Goal: Task Accomplishment & Management: Manage account settings

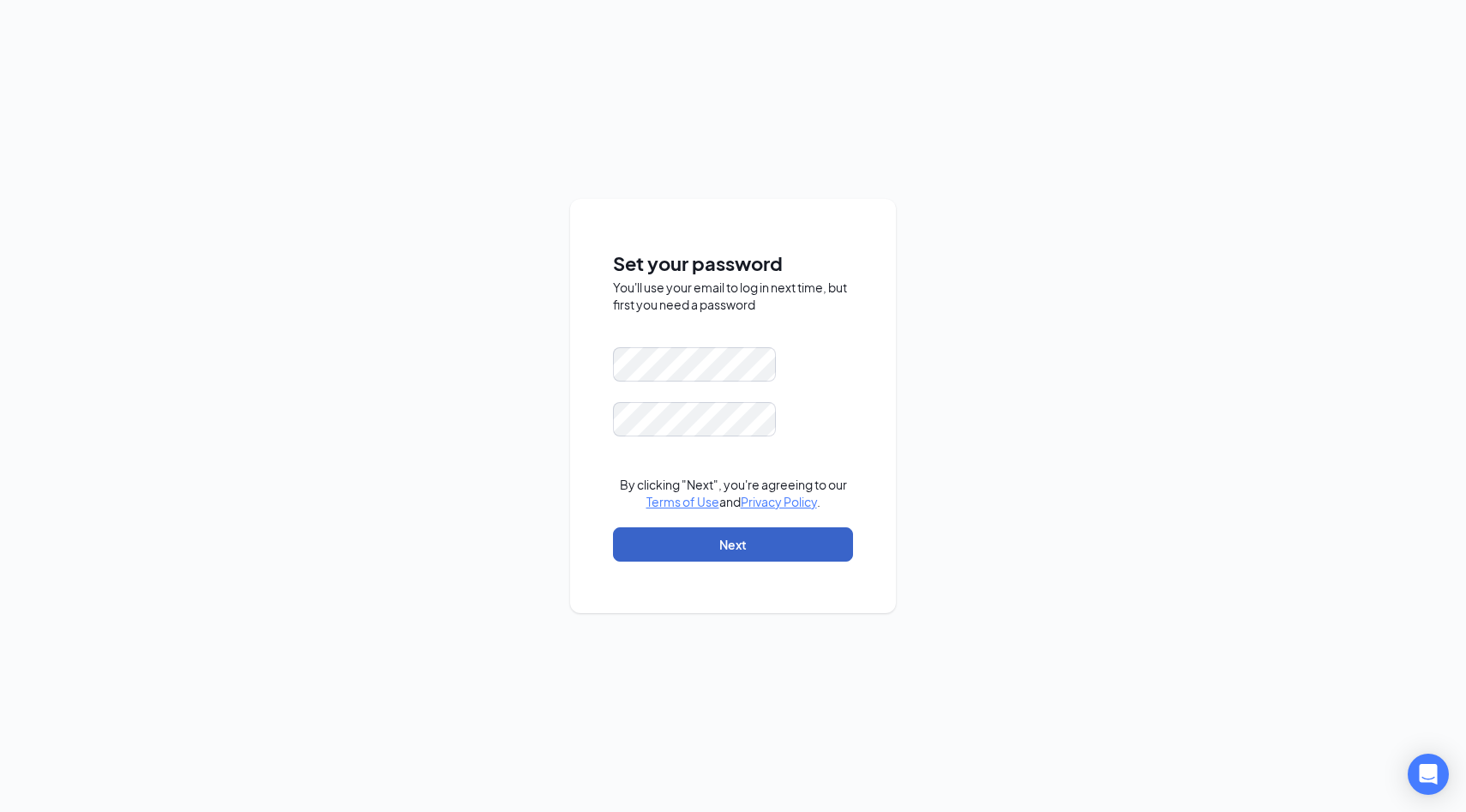
click at [718, 543] on button "Next" at bounding box center [733, 544] width 240 height 35
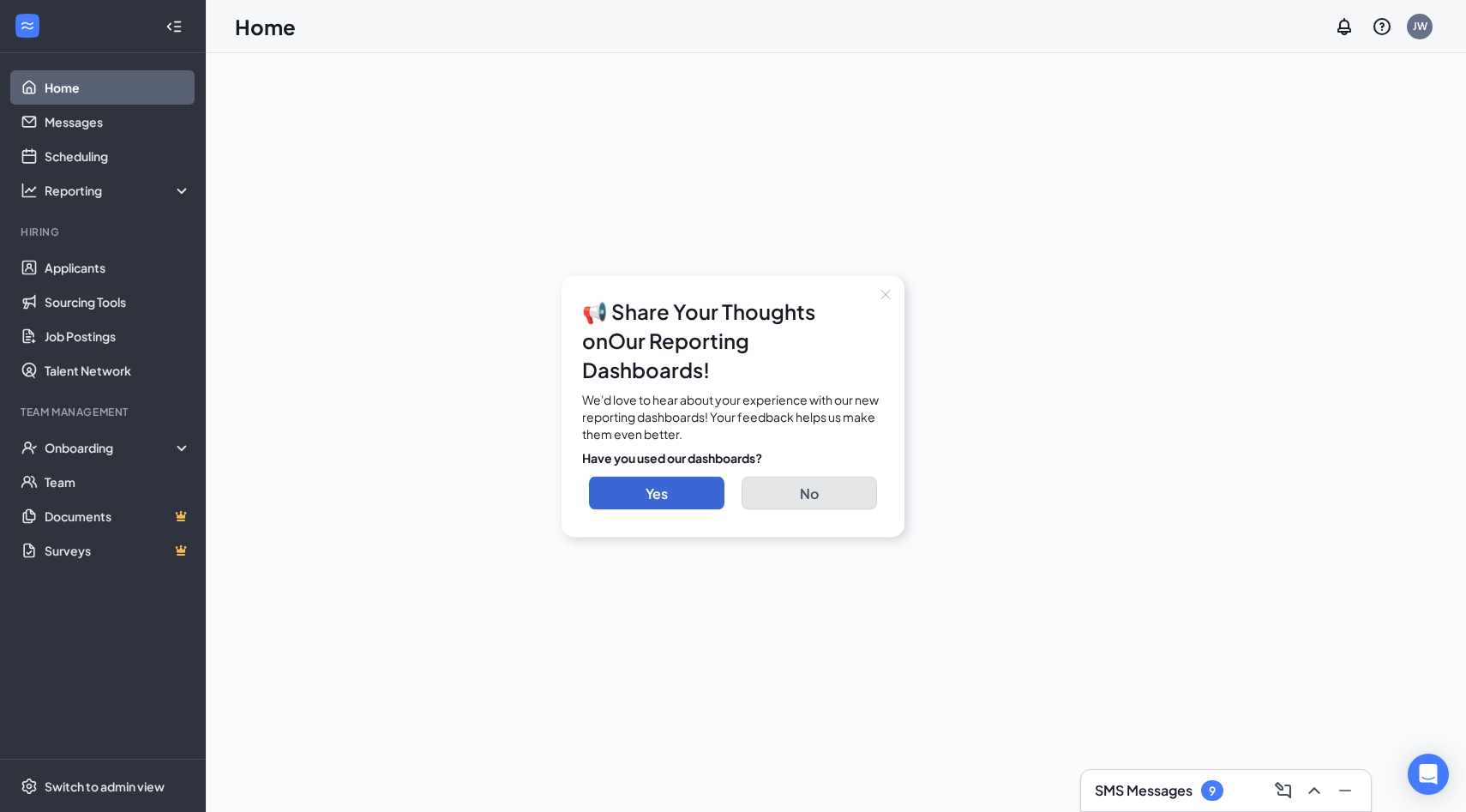
click at [784, 477] on button "No" at bounding box center [809, 493] width 136 height 34
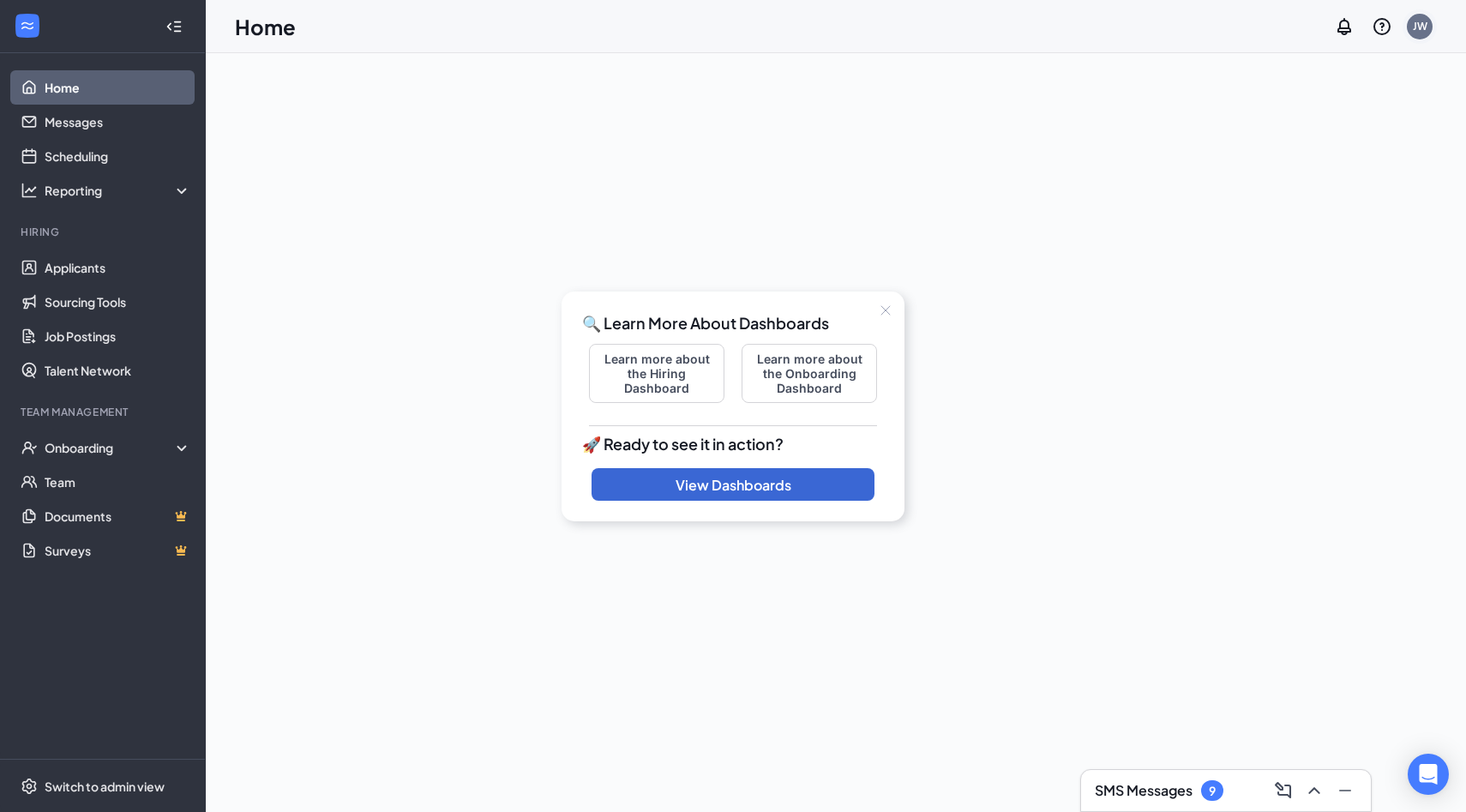
click at [1422, 28] on div "JW" at bounding box center [1420, 26] width 15 height 15
click at [1277, 121] on link "My profile" at bounding box center [1333, 117] width 185 height 17
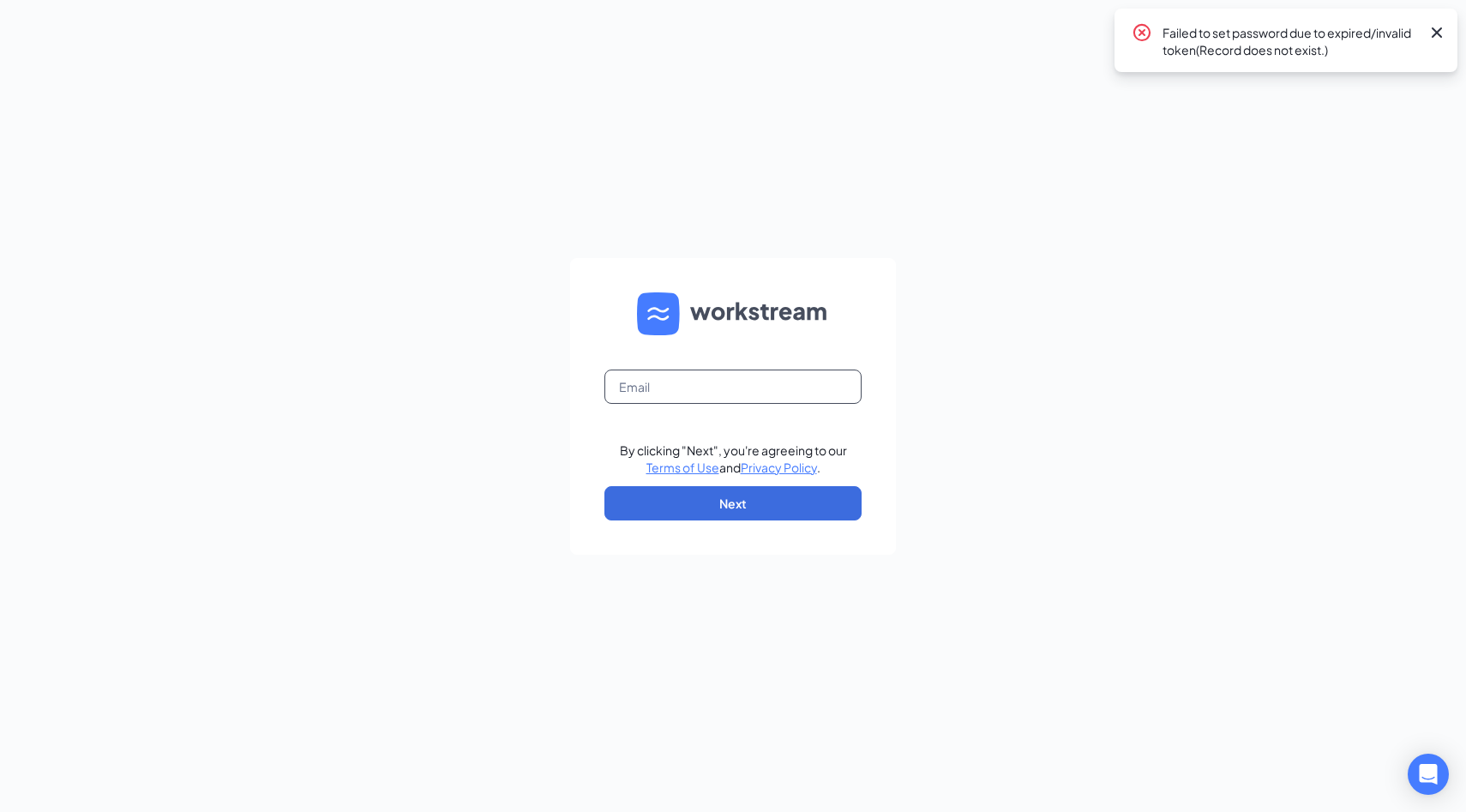
click at [699, 387] on input "text" at bounding box center [733, 386] width 257 height 35
type input "jwaldron.cfa@gmail.com"
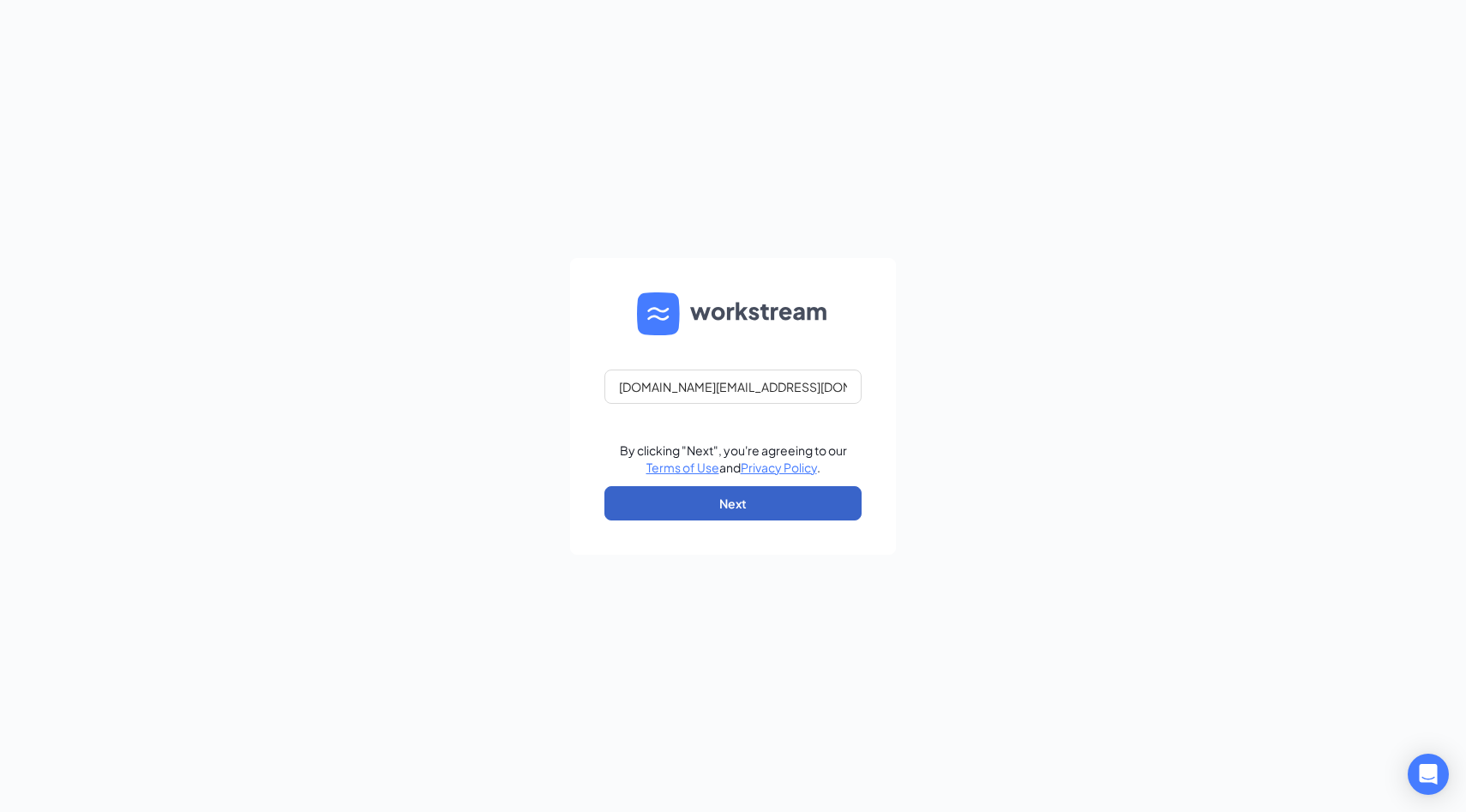
click at [755, 504] on button "Next" at bounding box center [733, 502] width 257 height 35
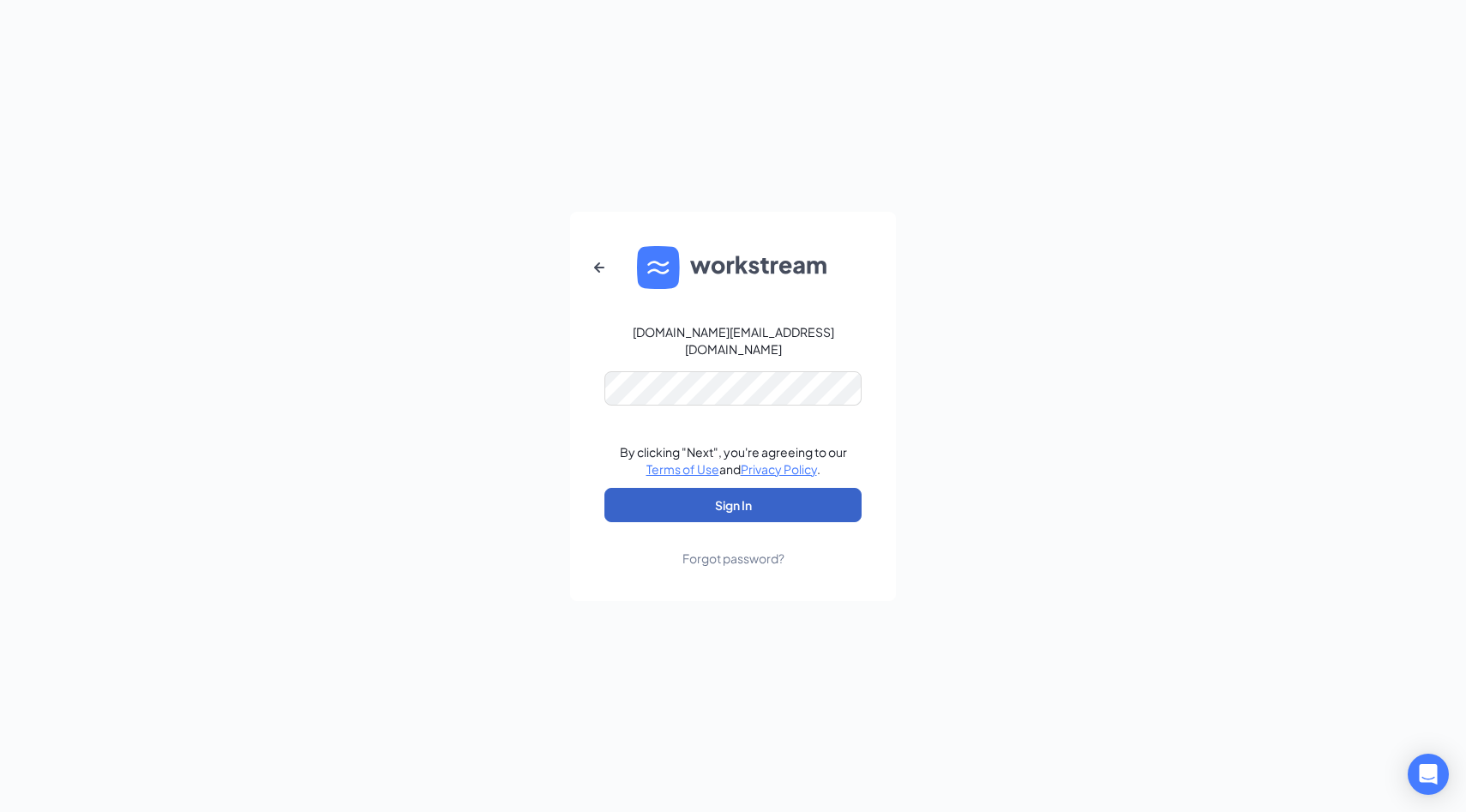
click at [780, 503] on button "Sign In" at bounding box center [733, 504] width 257 height 35
click at [719, 552] on div "Forgot password?" at bounding box center [733, 557] width 102 height 17
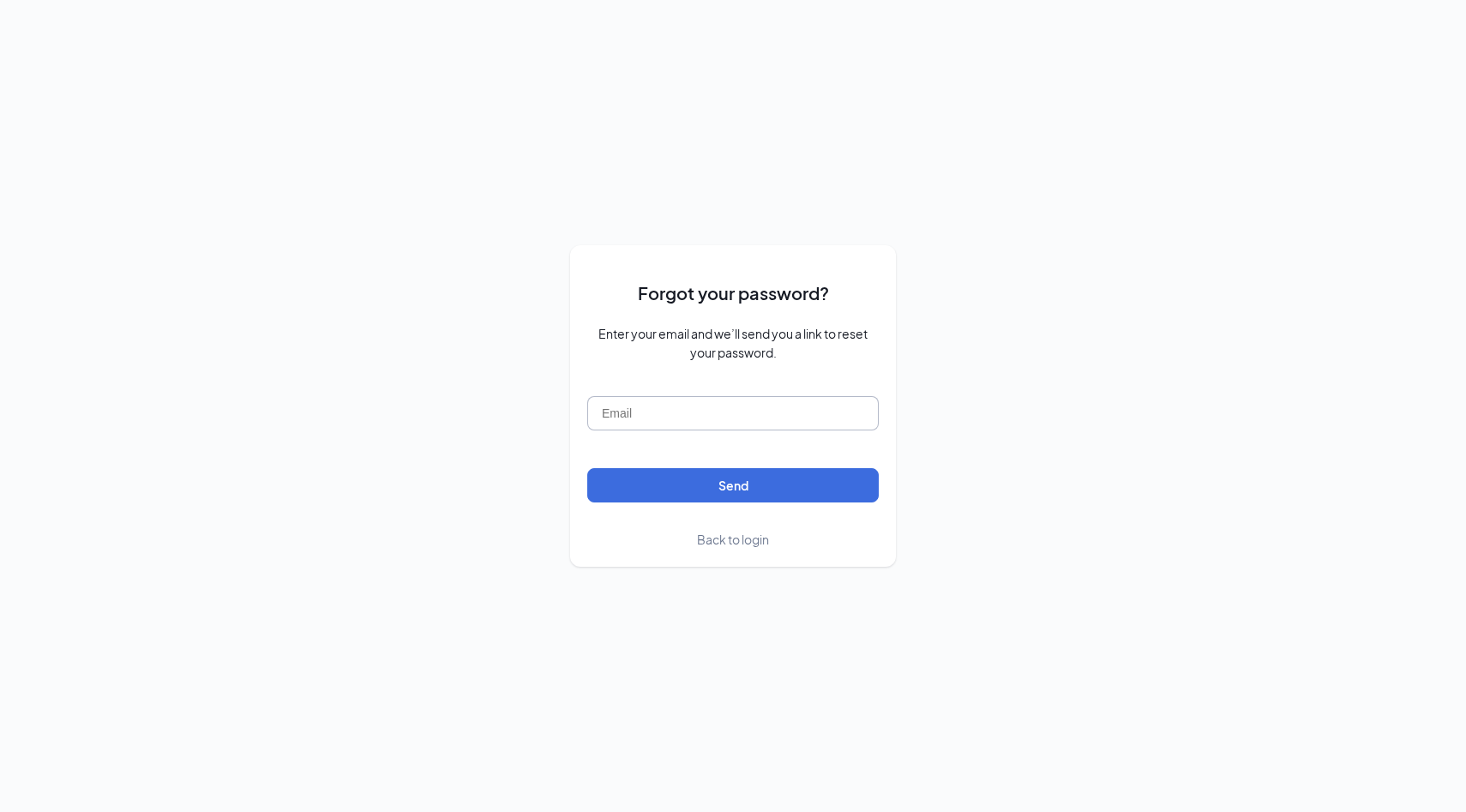
click at [687, 415] on input "text" at bounding box center [733, 412] width 292 height 35
type input "[DOMAIN_NAME][EMAIL_ADDRESS][DOMAIN_NAME]"
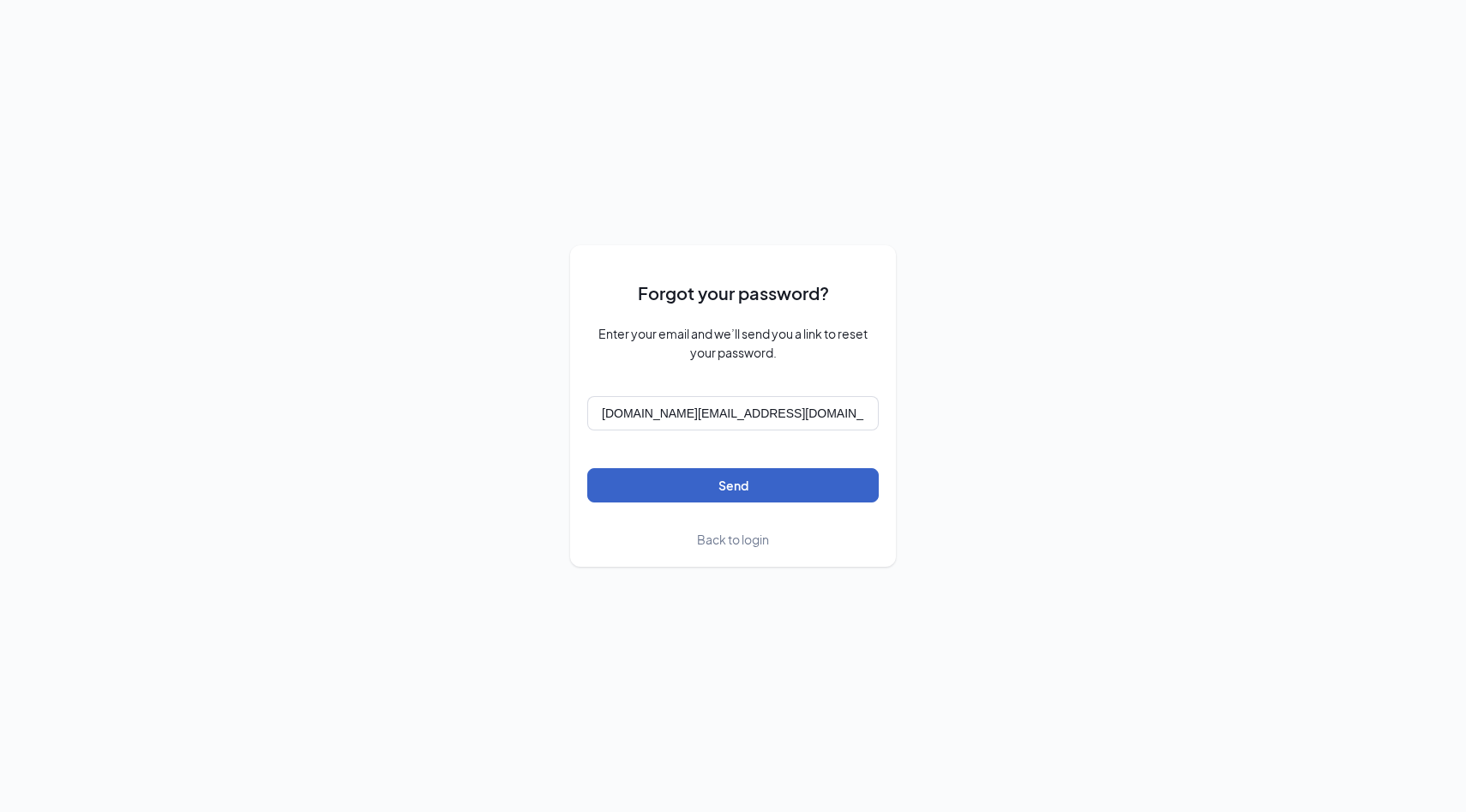
click at [721, 487] on button "Send" at bounding box center [733, 485] width 292 height 35
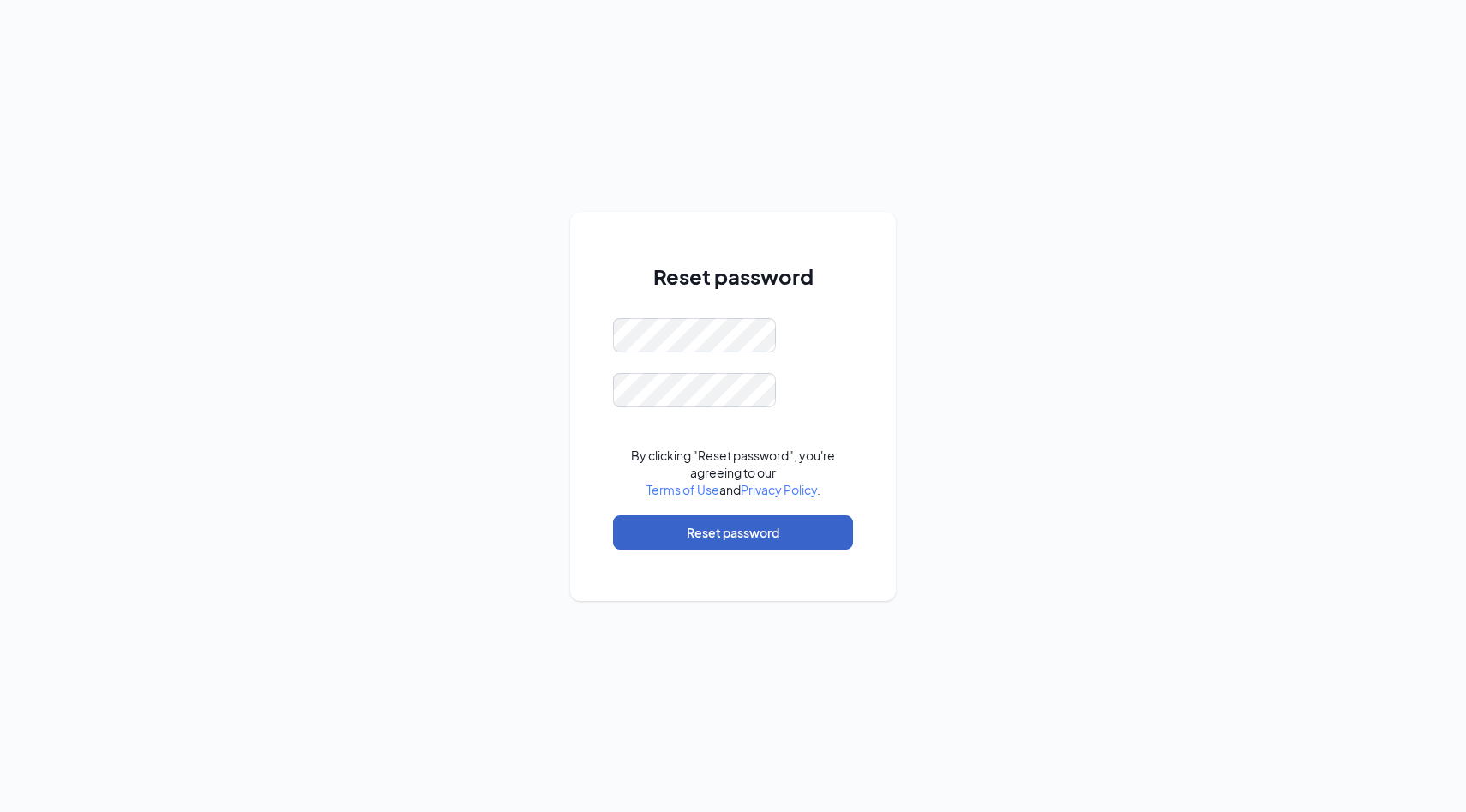
click at [731, 526] on button "Reset password" at bounding box center [733, 532] width 240 height 35
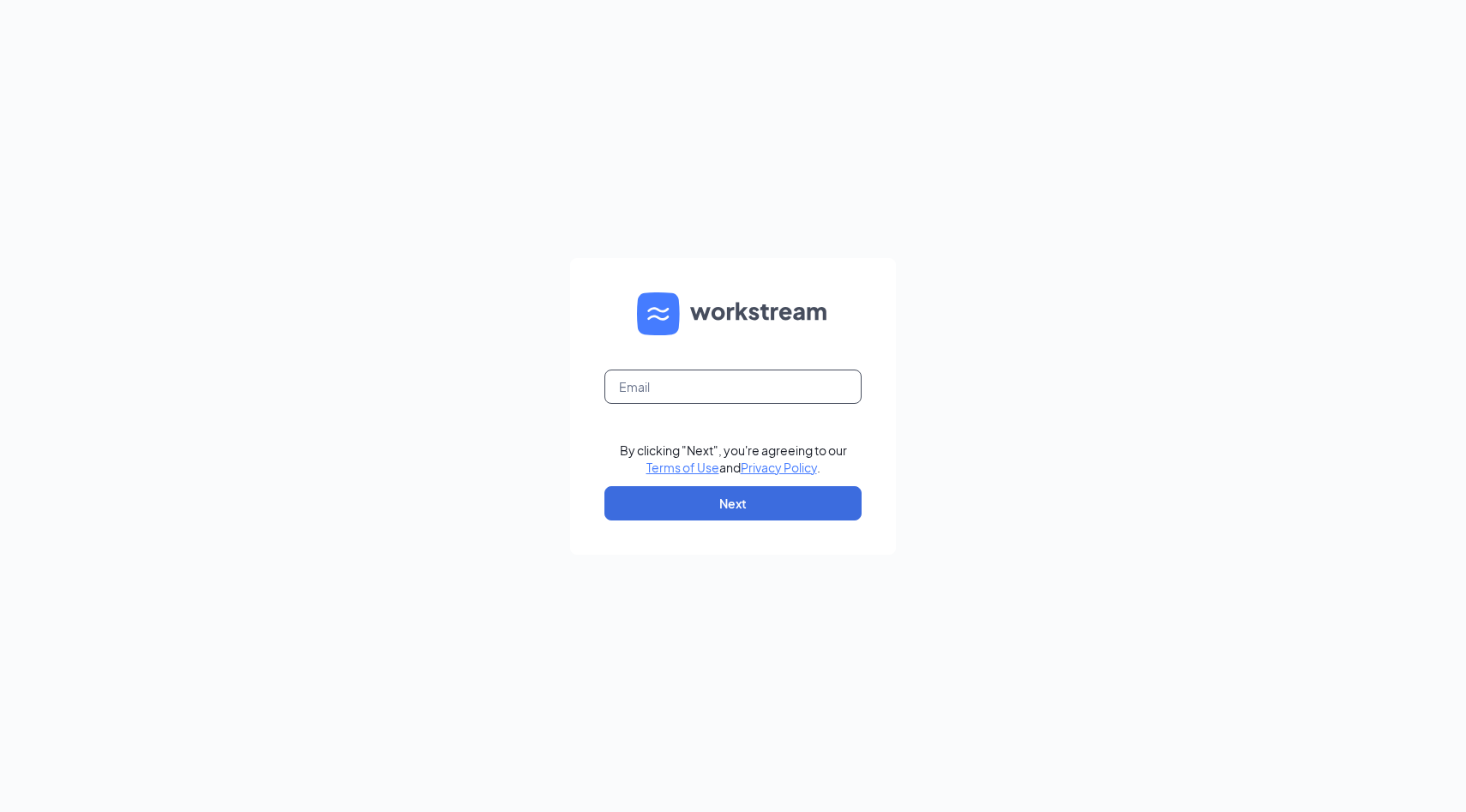
click at [704, 387] on input "text" at bounding box center [733, 386] width 257 height 35
type input "[DOMAIN_NAME][EMAIL_ADDRESS][DOMAIN_NAME]"
click at [718, 503] on button "Next" at bounding box center [733, 502] width 257 height 35
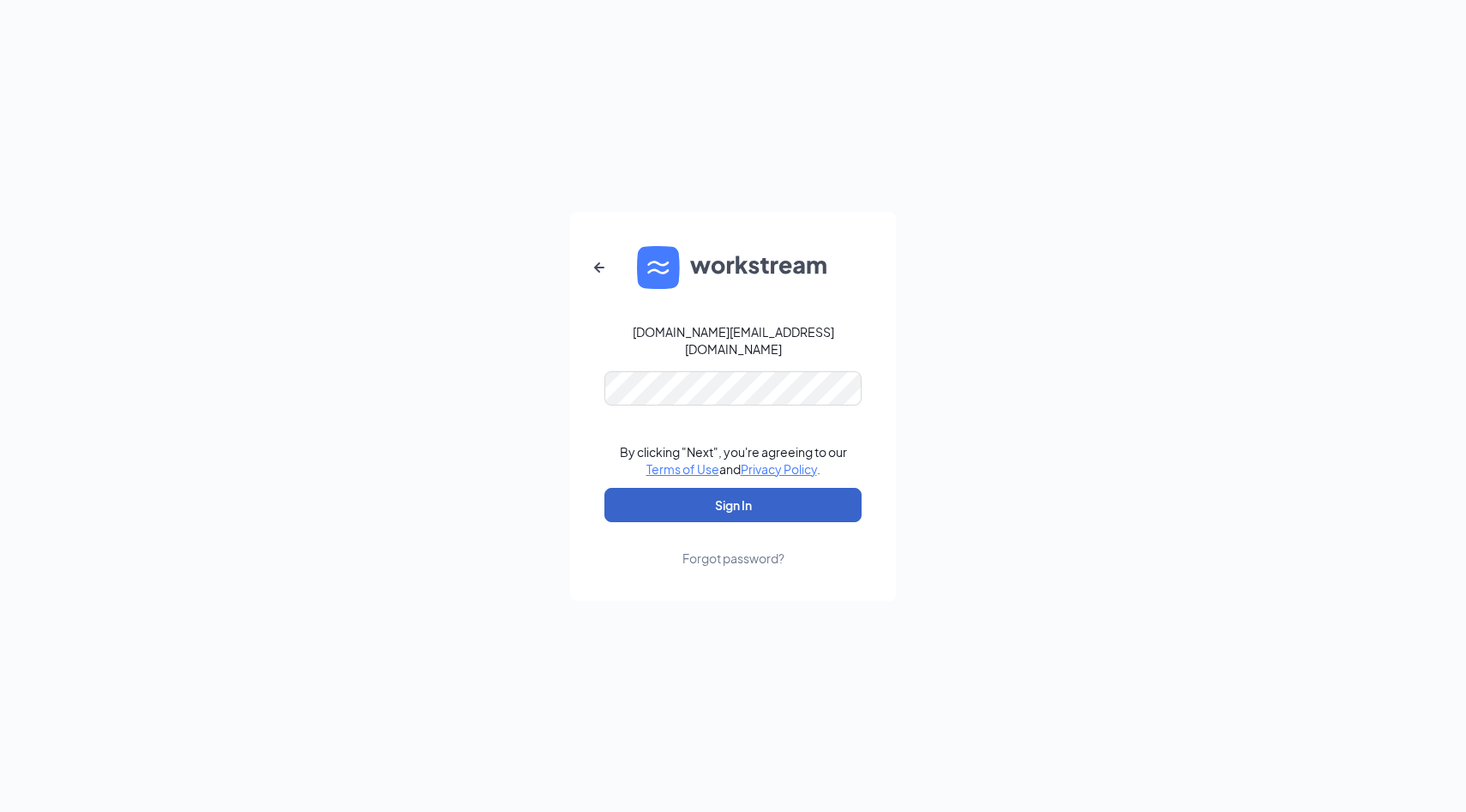
click at [725, 492] on button "Sign In" at bounding box center [733, 504] width 257 height 35
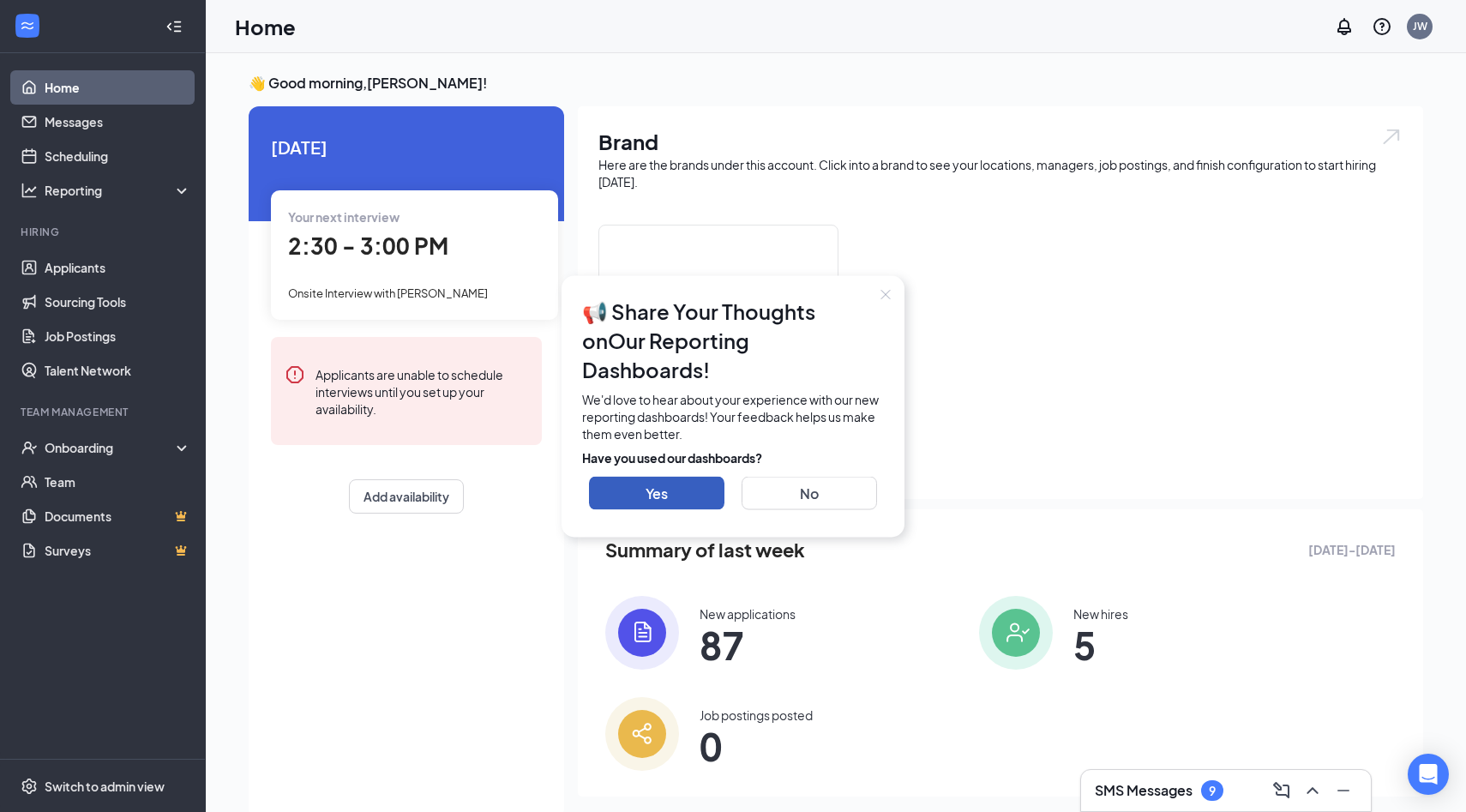
click at [689, 476] on button "Yes" at bounding box center [656, 493] width 136 height 34
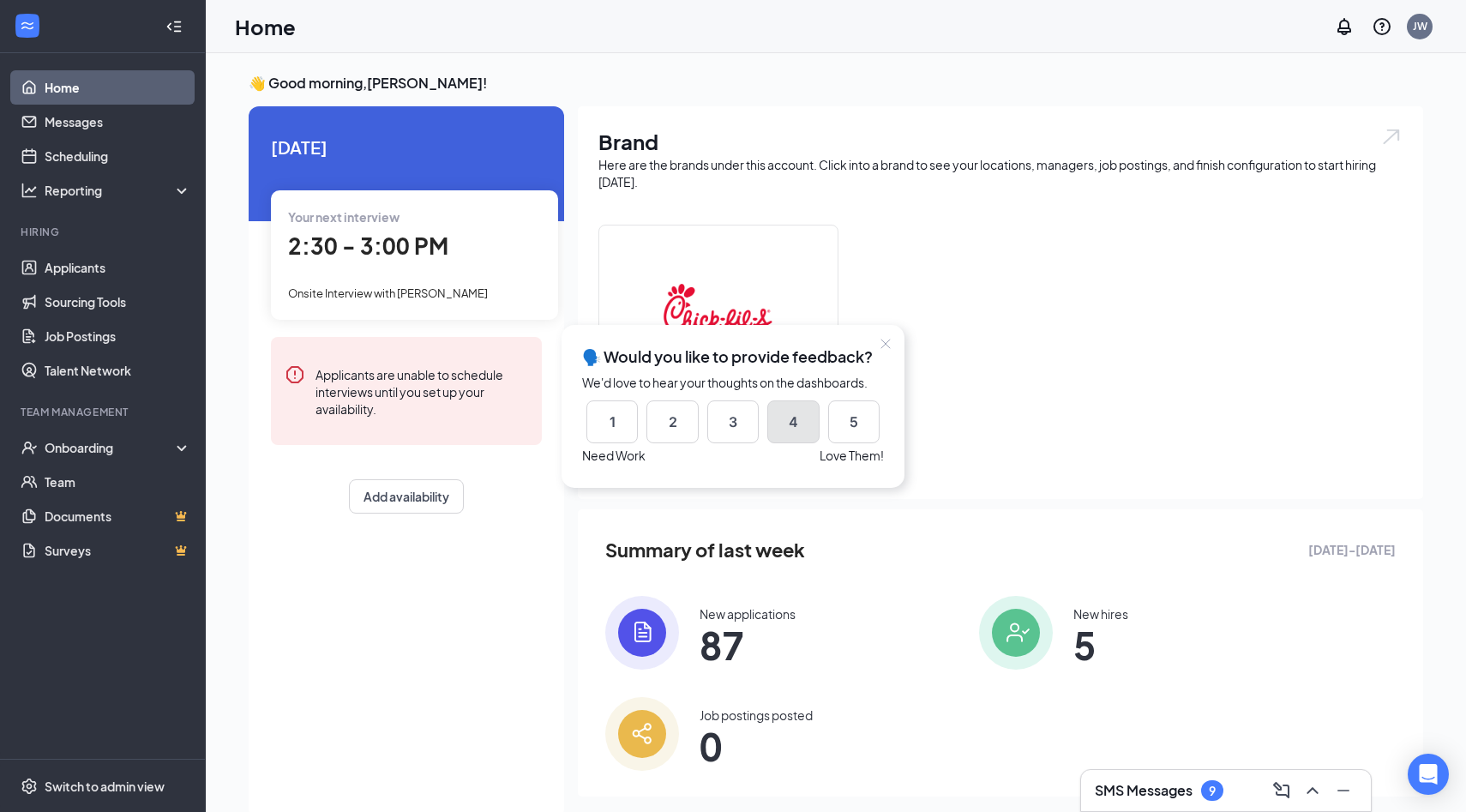
click at [795, 417] on button "4" at bounding box center [793, 421] width 51 height 43
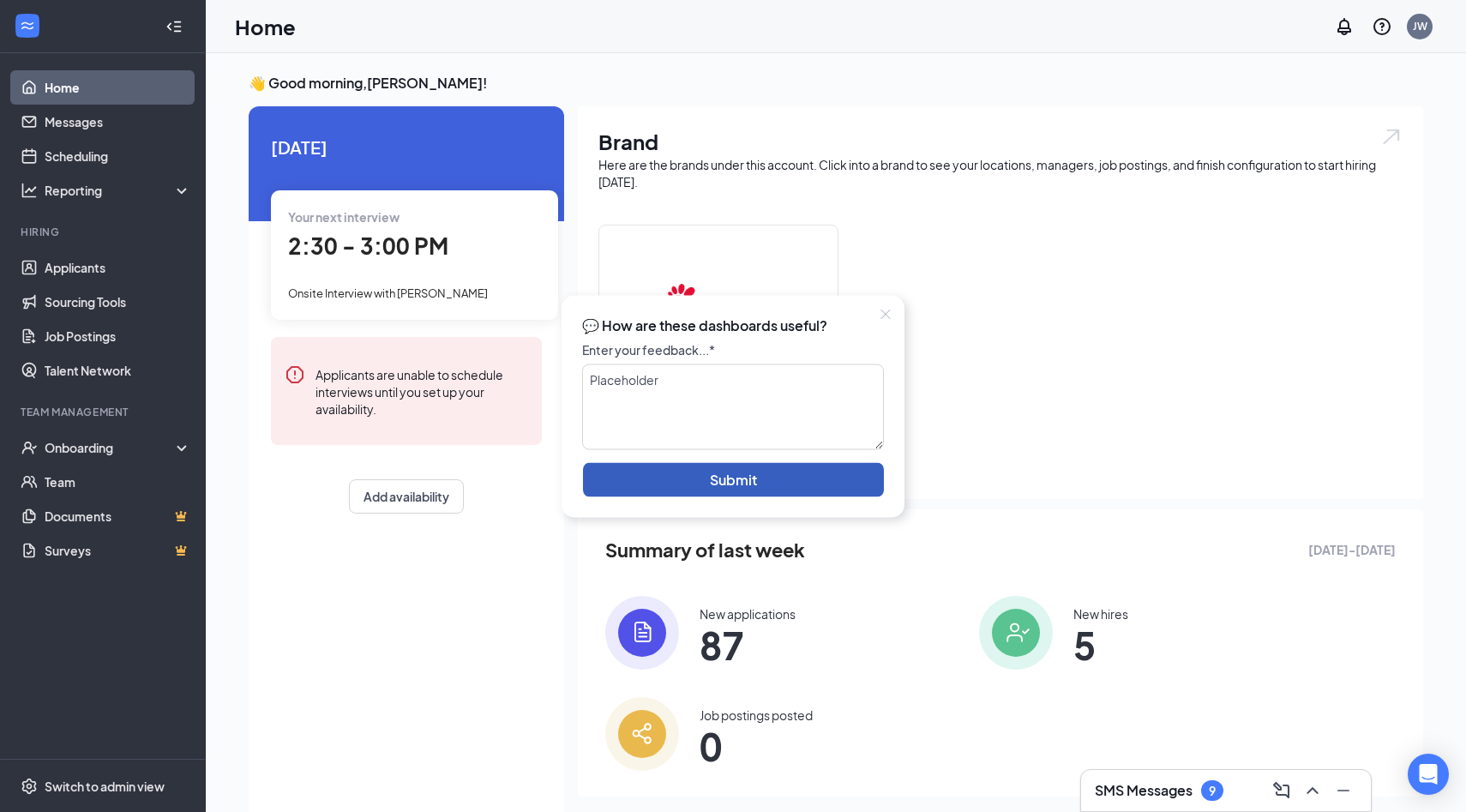
click at [767, 474] on button "Submit" at bounding box center [733, 479] width 301 height 35
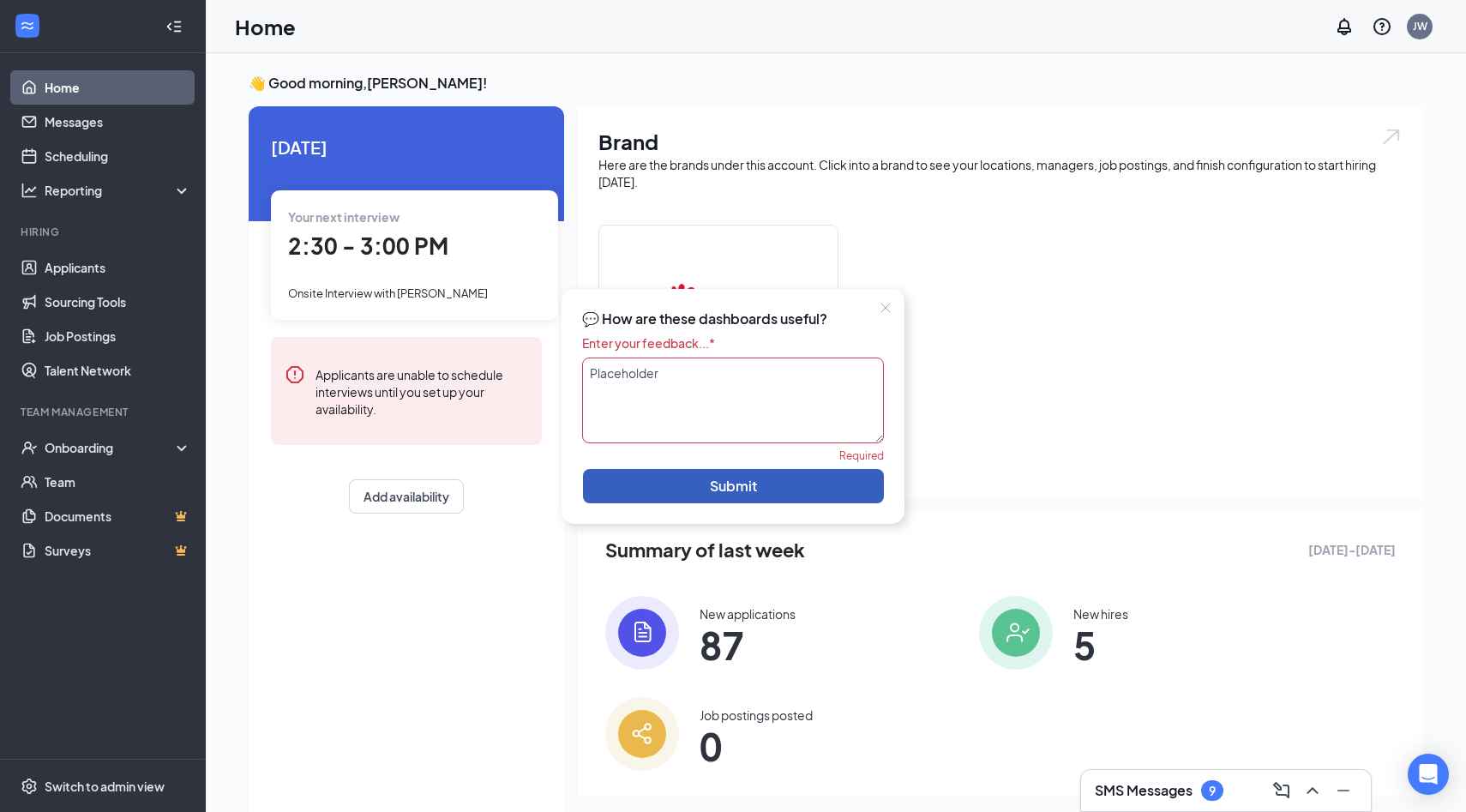
click at [726, 394] on textarea at bounding box center [732, 400] width 302 height 86
click at [889, 305] on icon "Close" at bounding box center [885, 308] width 10 height 10
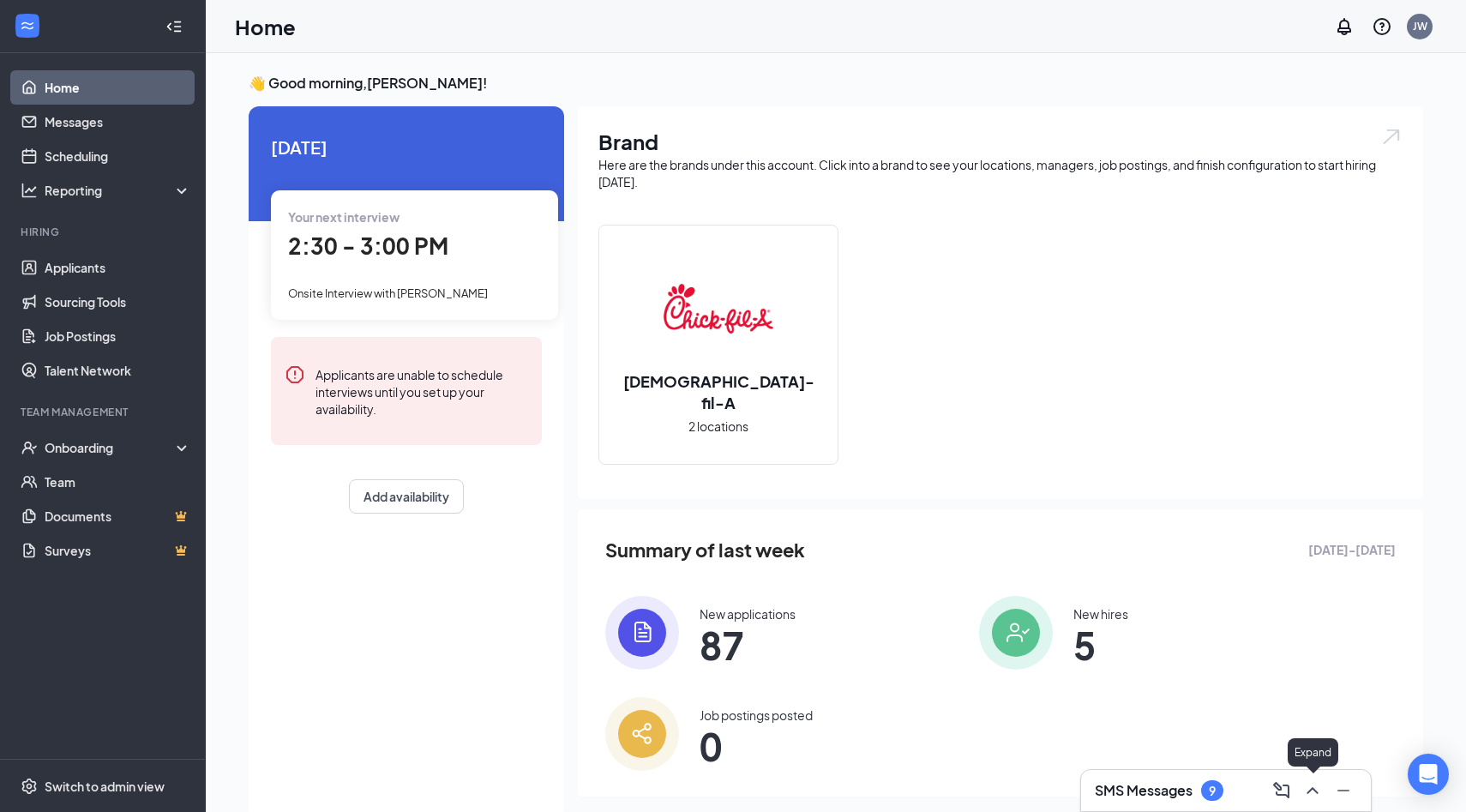
click at [1308, 789] on icon "ChevronUp" at bounding box center [1312, 790] width 21 height 21
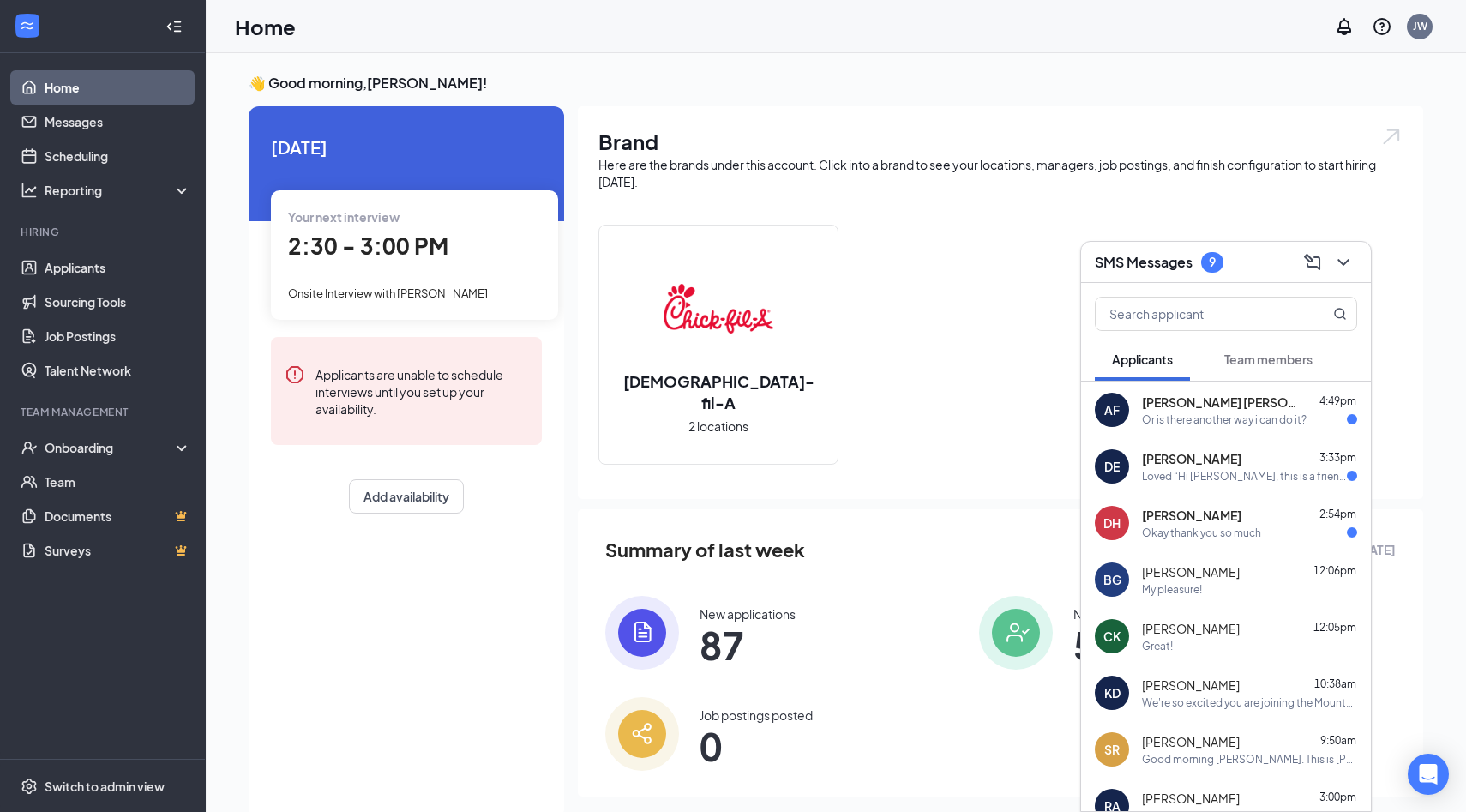
click at [1164, 522] on span "[PERSON_NAME]" at bounding box center [1191, 514] width 100 height 17
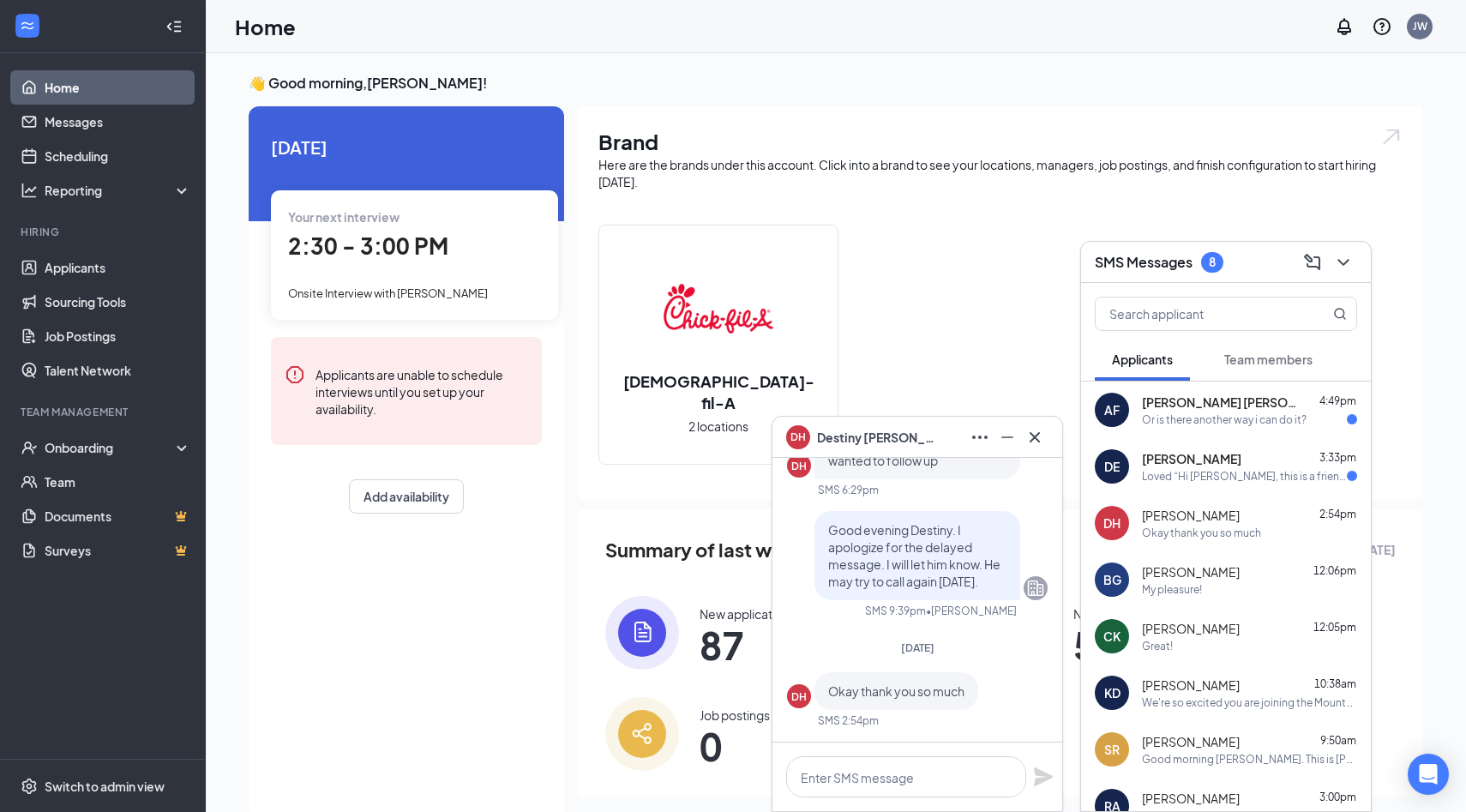
click at [1177, 471] on div "Loved “Hi [PERSON_NAME], this is a friendly reminder. Your interview with [DEMO…" at bounding box center [1243, 476] width 205 height 15
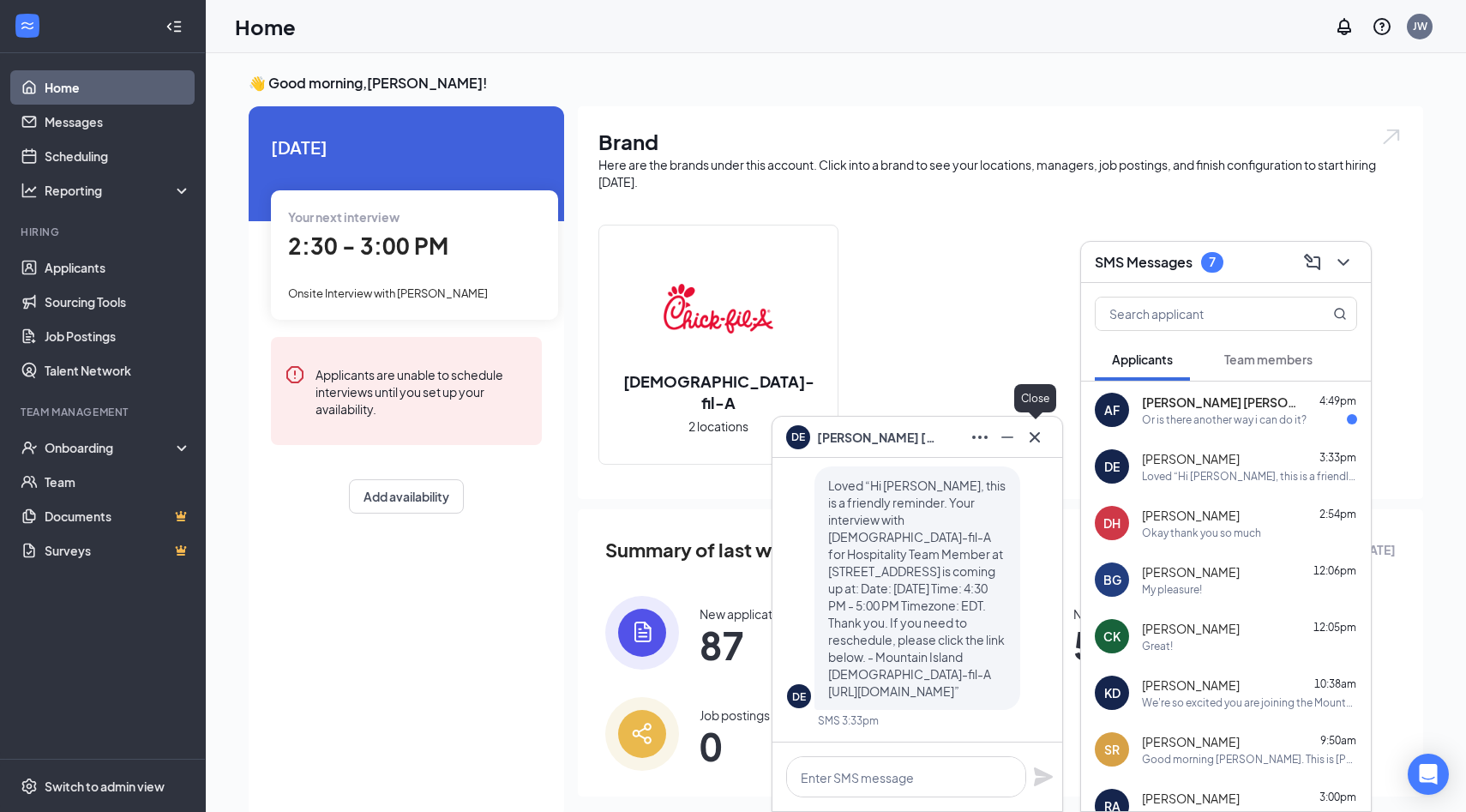
click at [1038, 437] on icon "Cross" at bounding box center [1035, 437] width 21 height 21
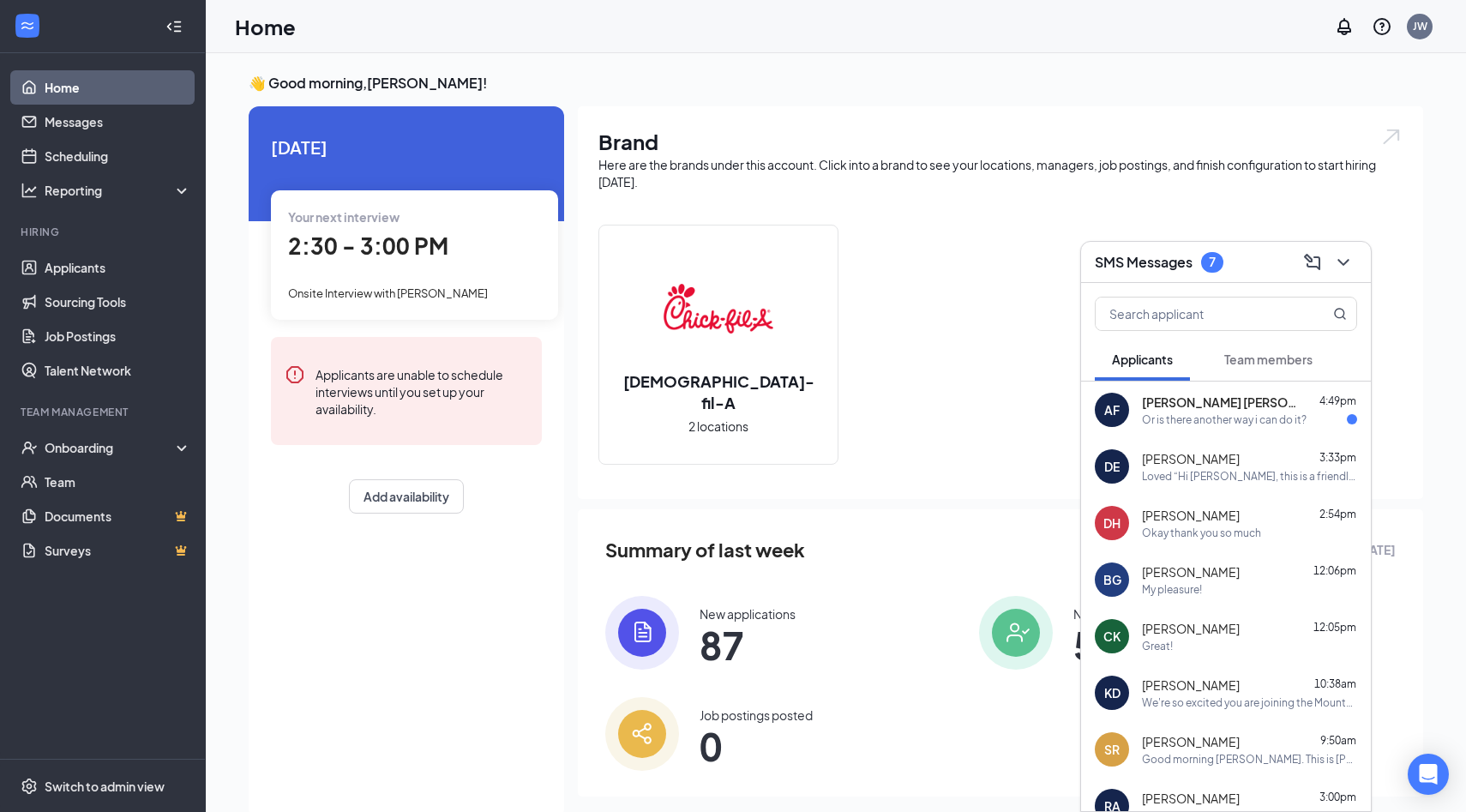
click at [1204, 417] on div "Or is there another way i can do it?" at bounding box center [1224, 419] width 164 height 15
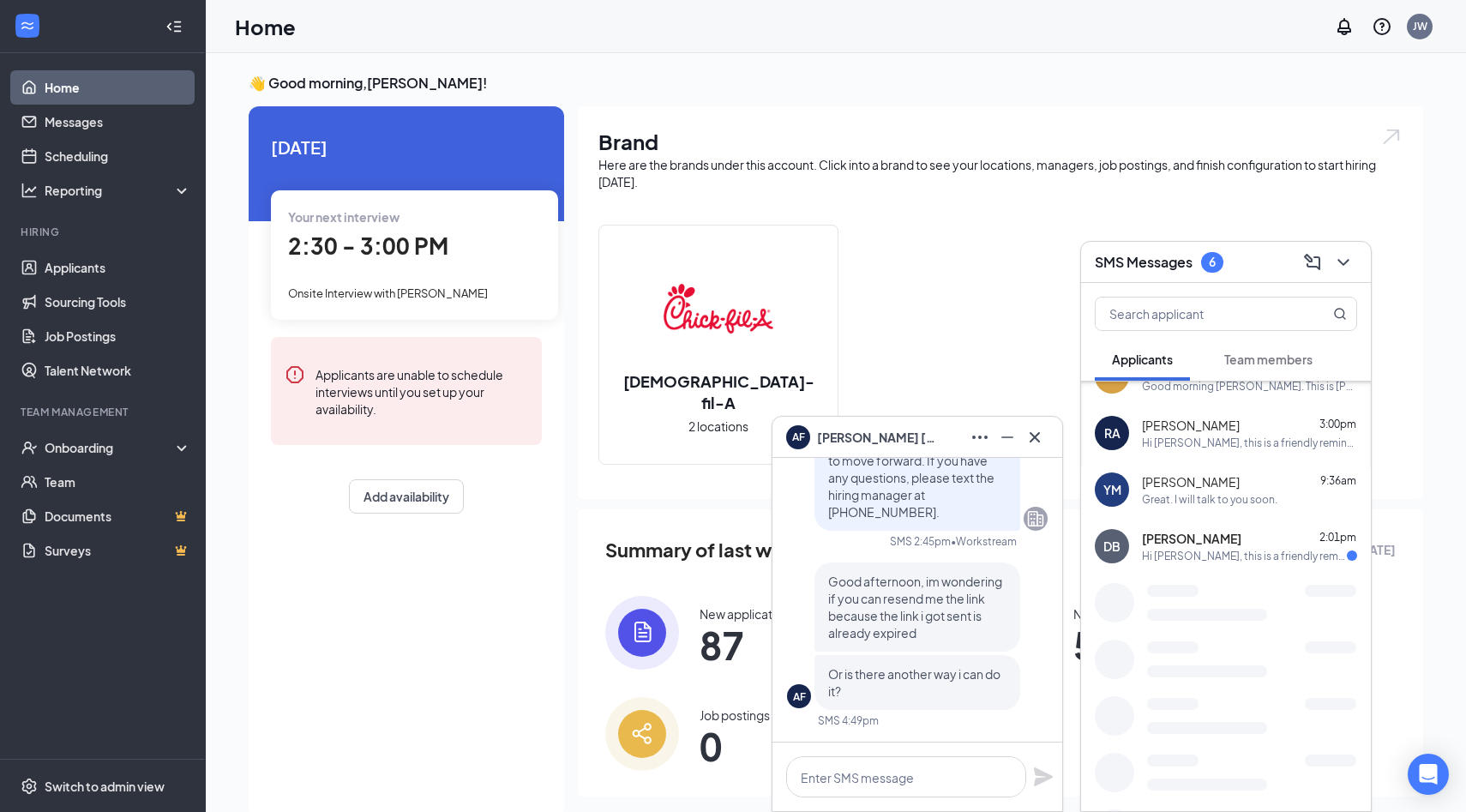
scroll to position [384, 0]
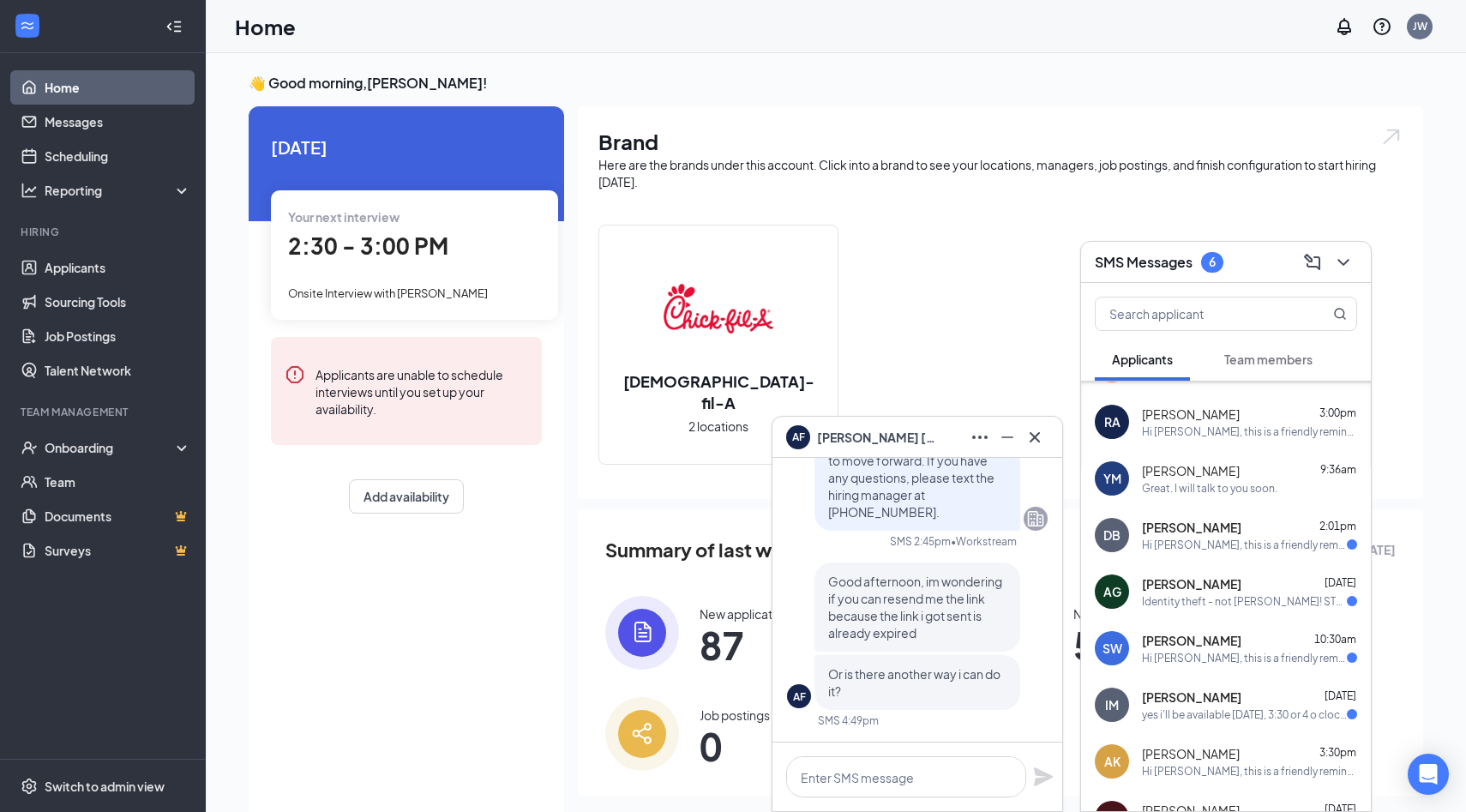
click at [1177, 519] on span "[PERSON_NAME]" at bounding box center [1191, 526] width 100 height 17
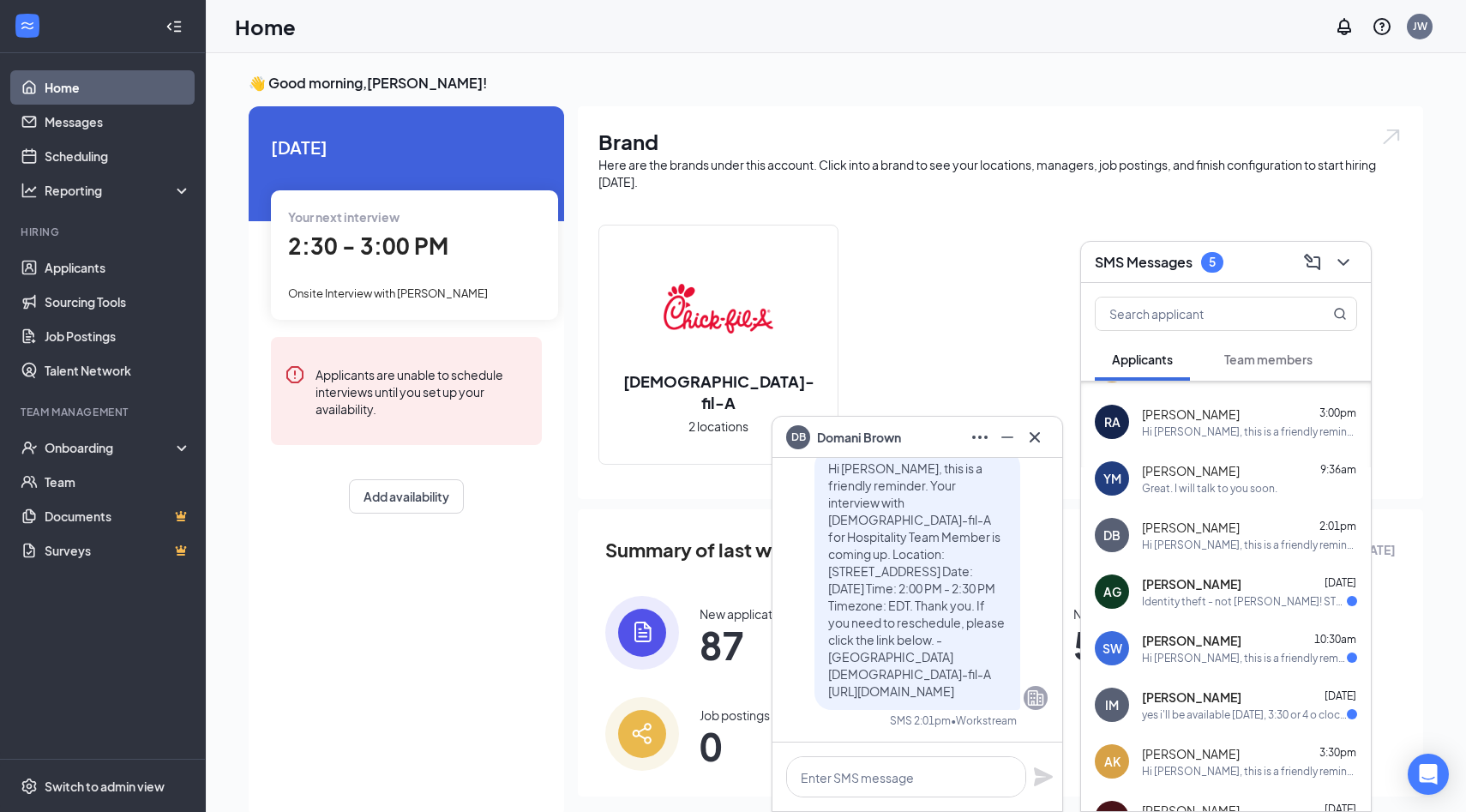
click at [1177, 582] on span "[PERSON_NAME]" at bounding box center [1191, 583] width 100 height 17
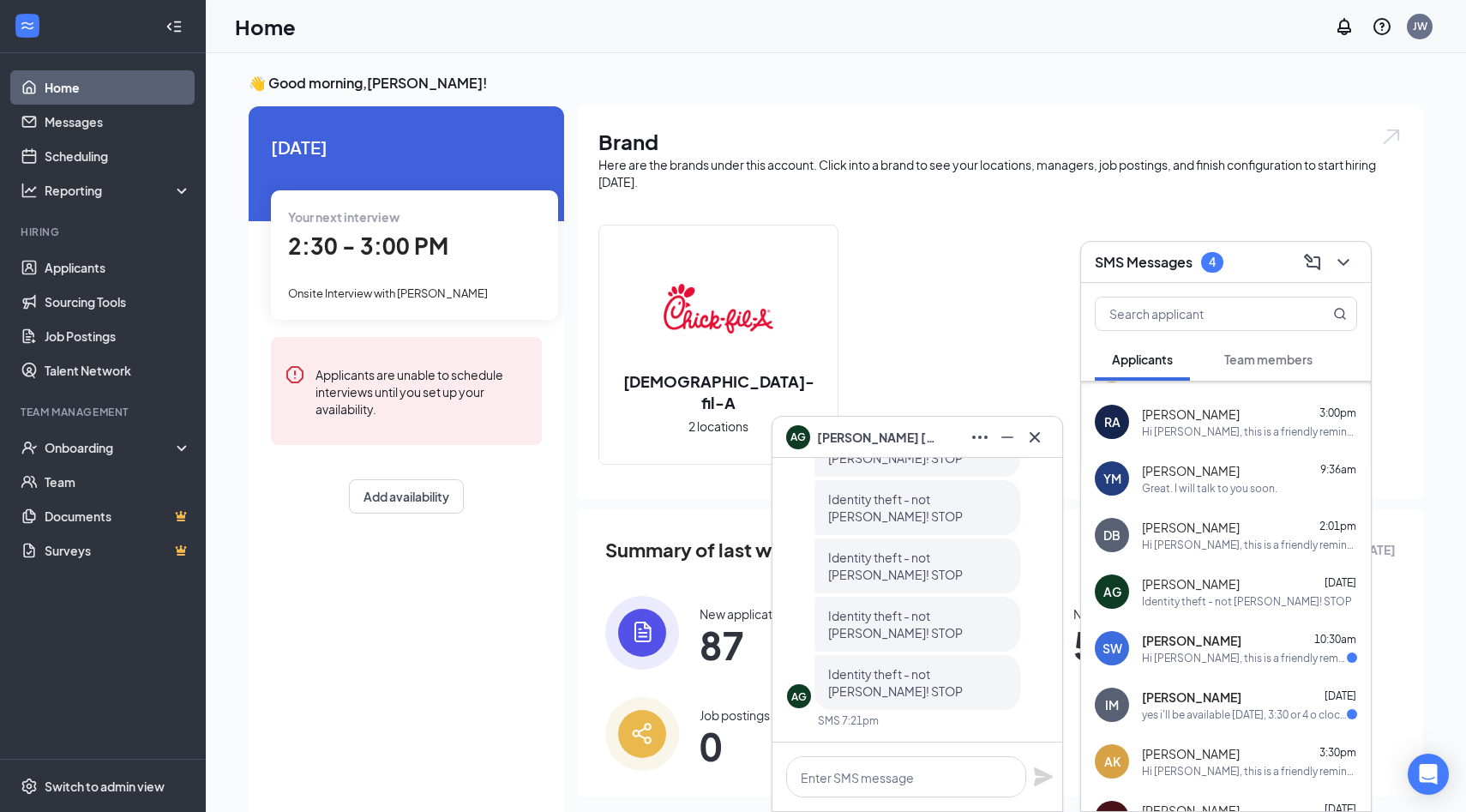
click at [1200, 658] on div "Hi [PERSON_NAME], this is a friendly reminder. Your interview with [DEMOGRAPHIC…" at bounding box center [1243, 658] width 205 height 15
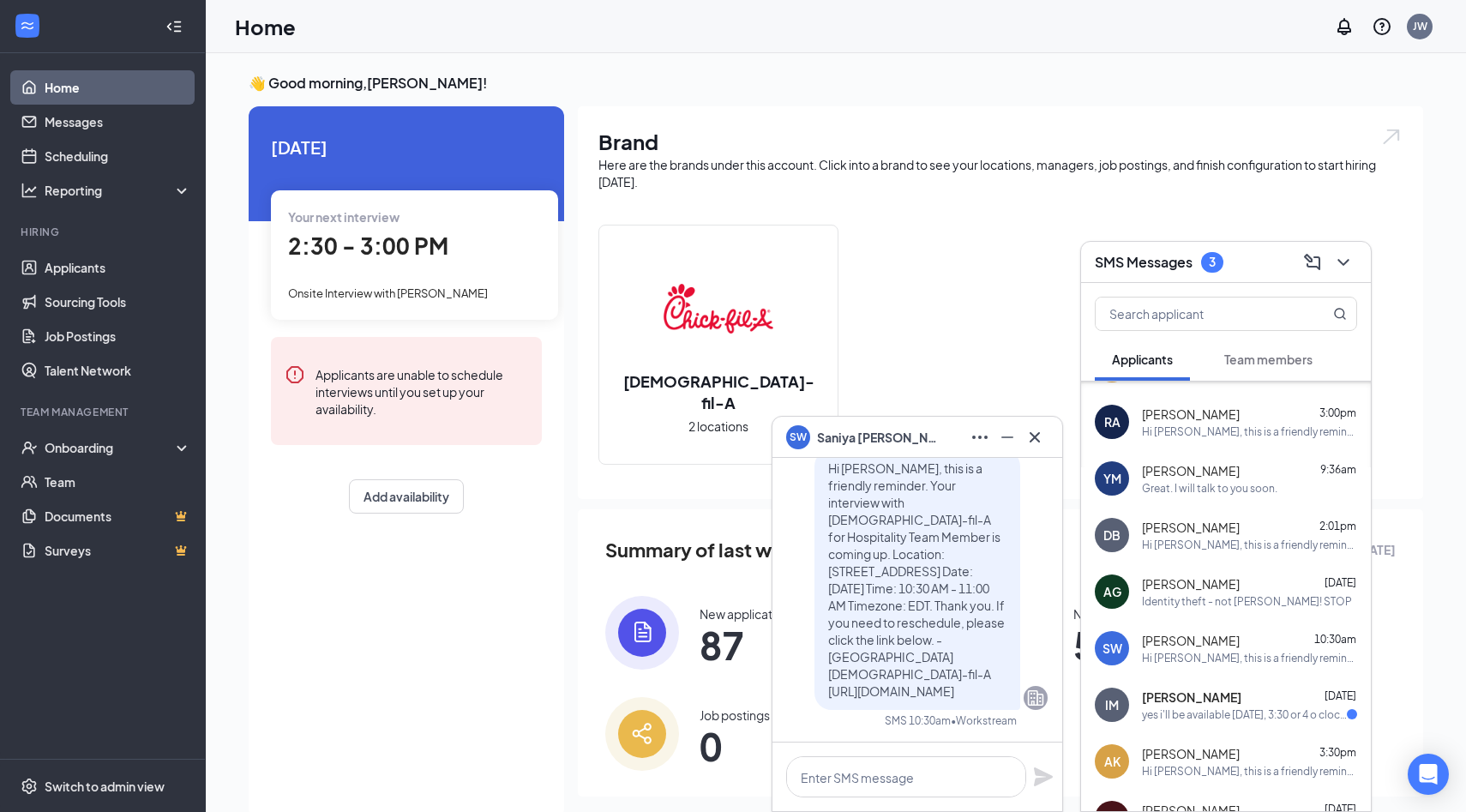
click at [1199, 696] on span "[PERSON_NAME]" at bounding box center [1191, 696] width 100 height 17
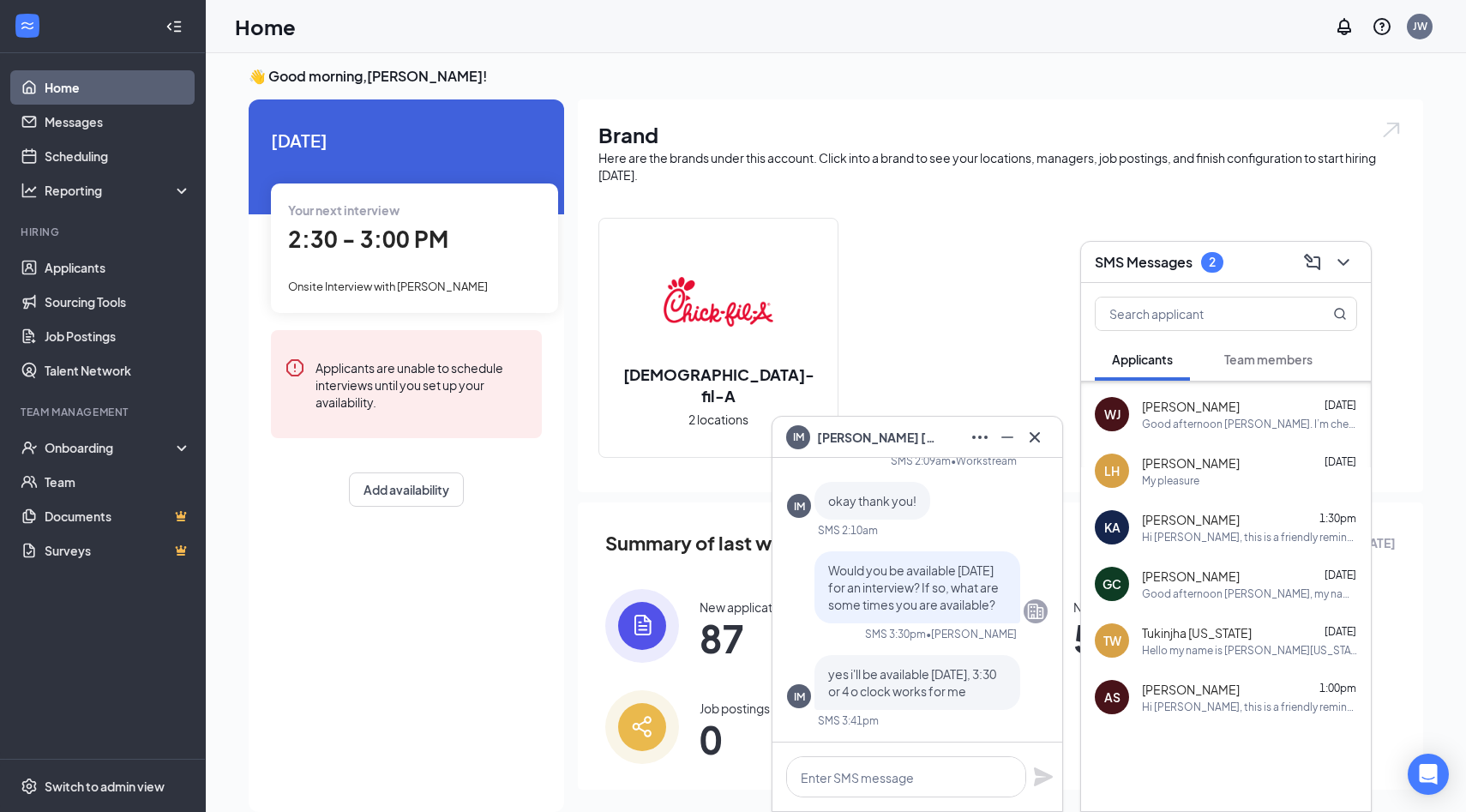
scroll to position [3, 0]
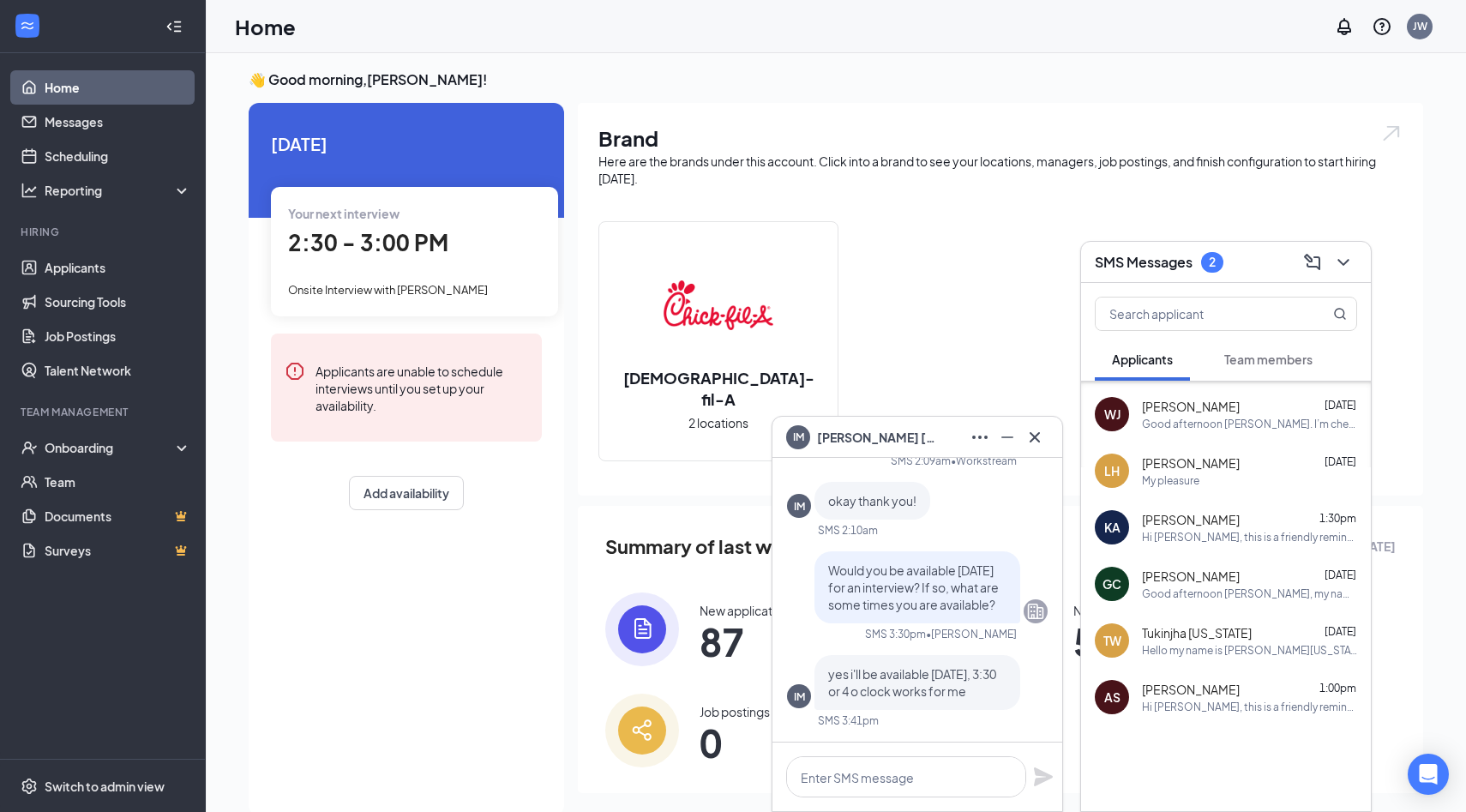
click at [1239, 354] on span "Team members" at bounding box center [1267, 359] width 88 height 16
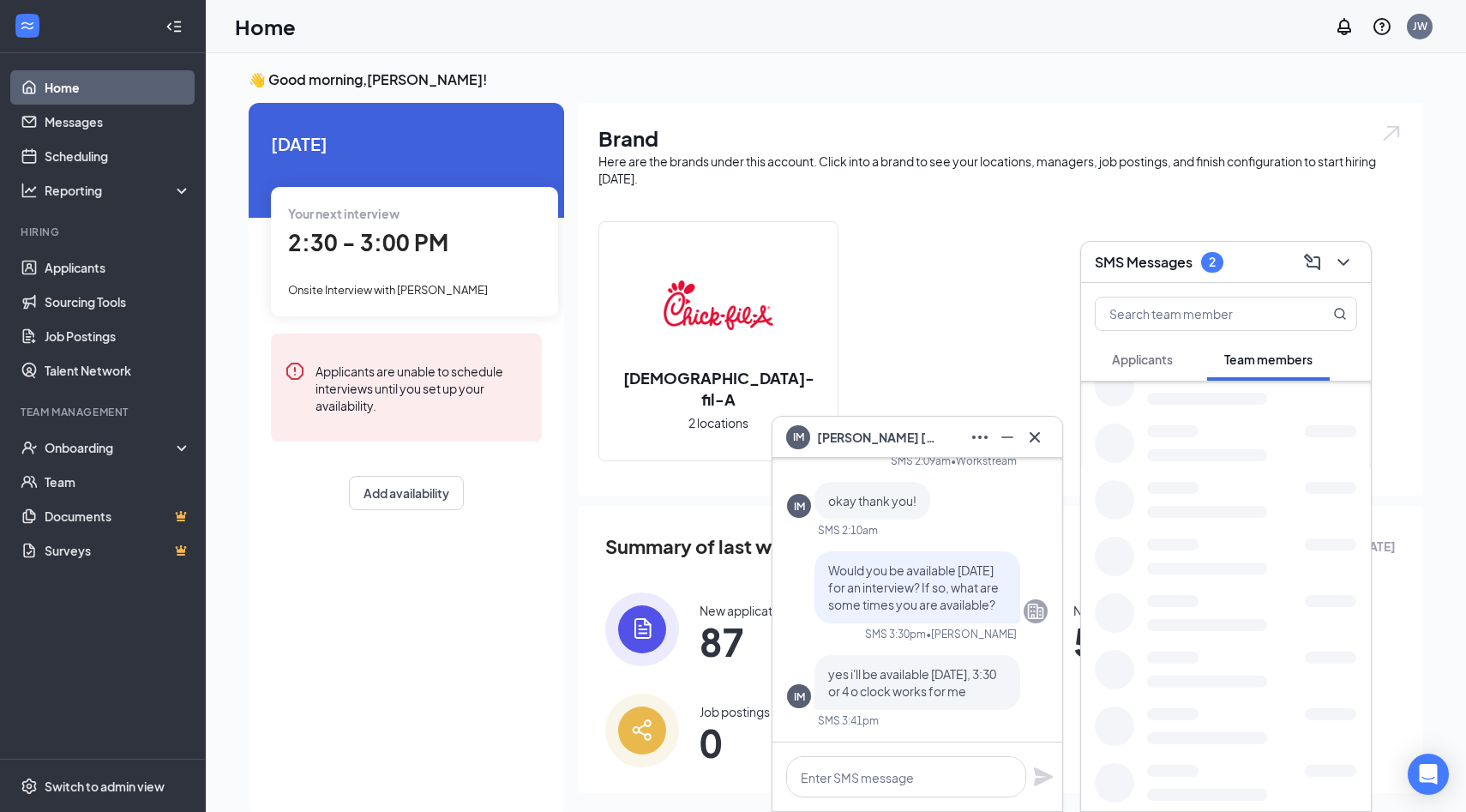
scroll to position [787, 0]
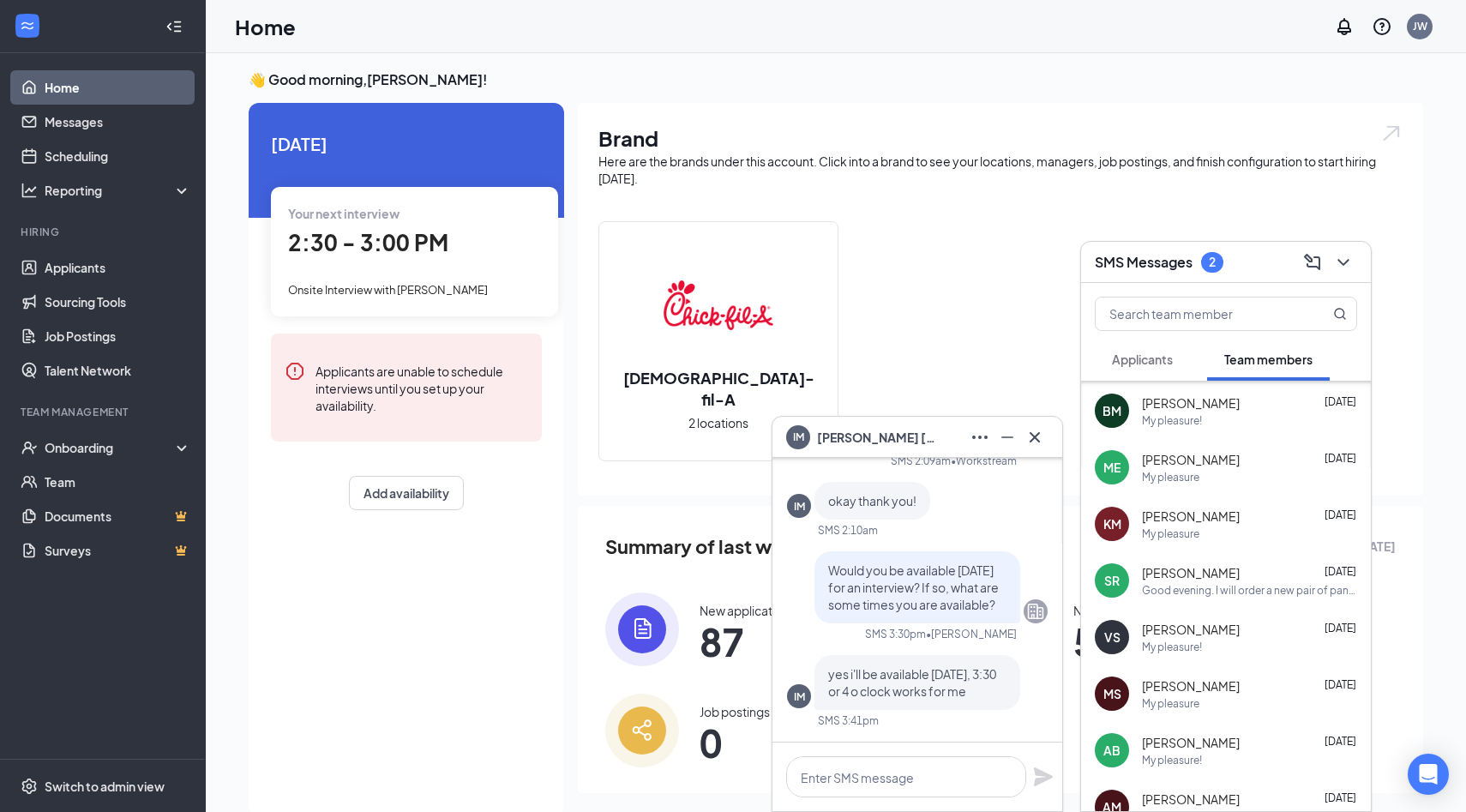
click at [1150, 363] on span "Applicants" at bounding box center [1143, 359] width 61 height 16
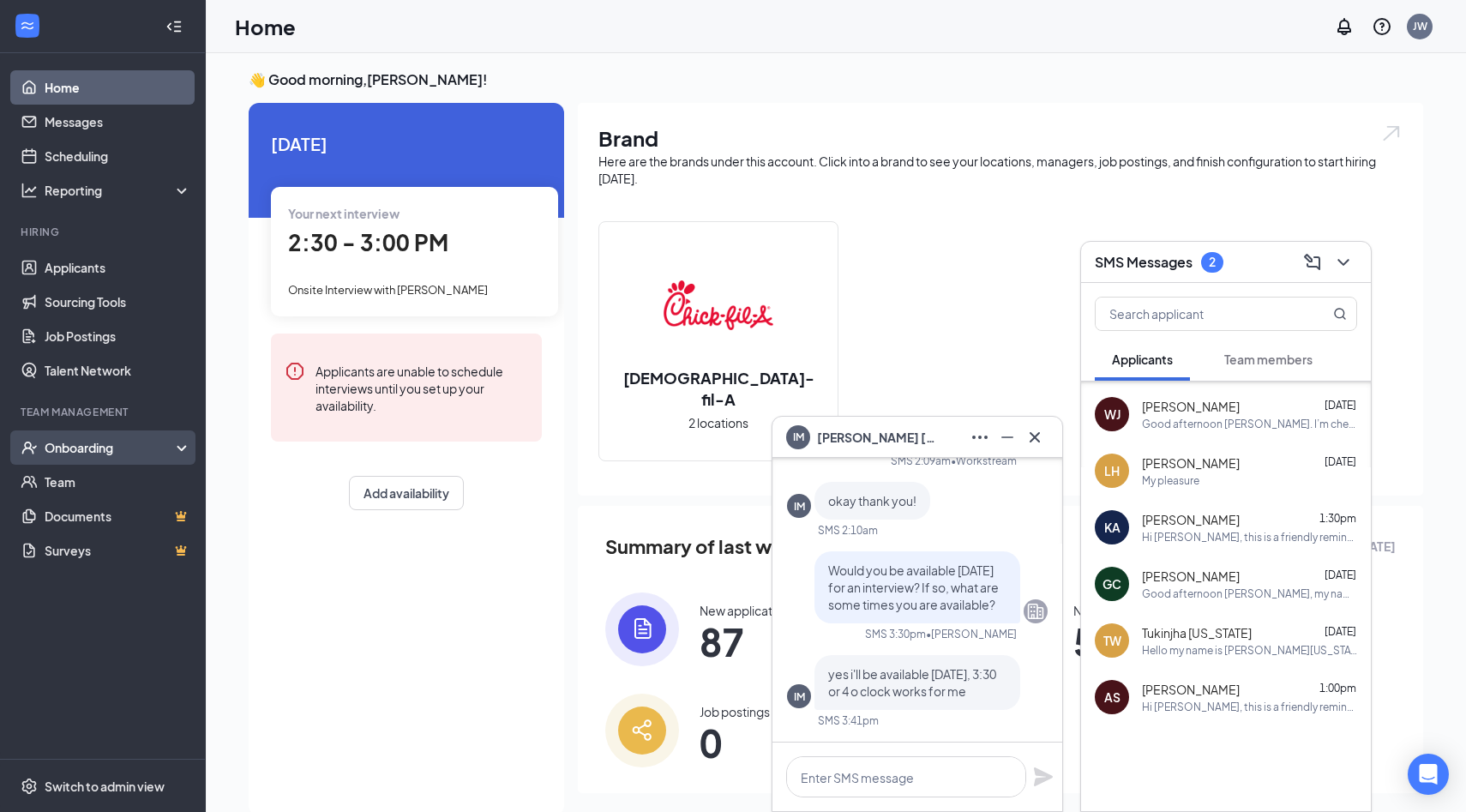
click at [106, 448] on div "Onboarding" at bounding box center [110, 447] width 132 height 17
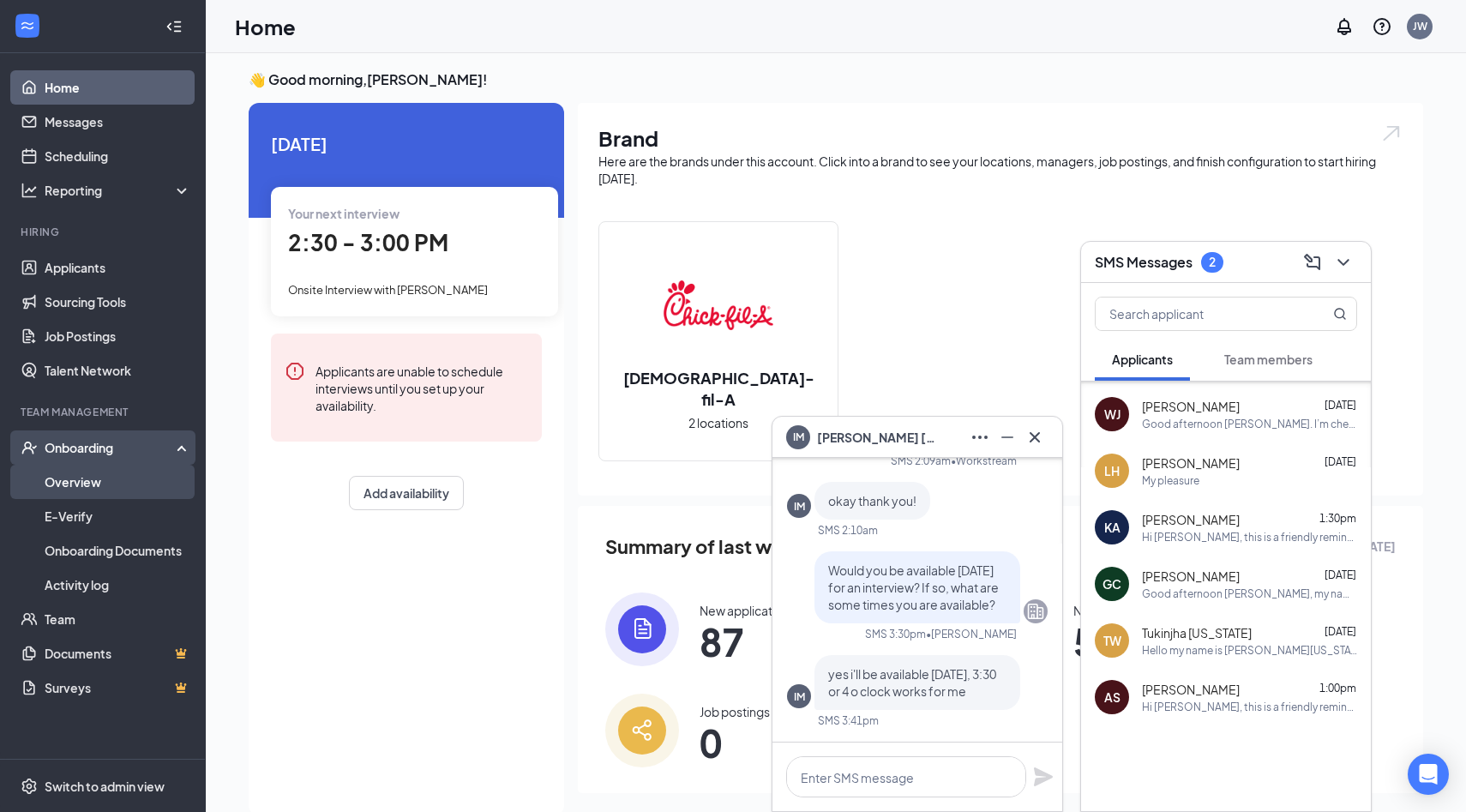
click at [95, 481] on link "Overview" at bounding box center [118, 482] width 146 height 35
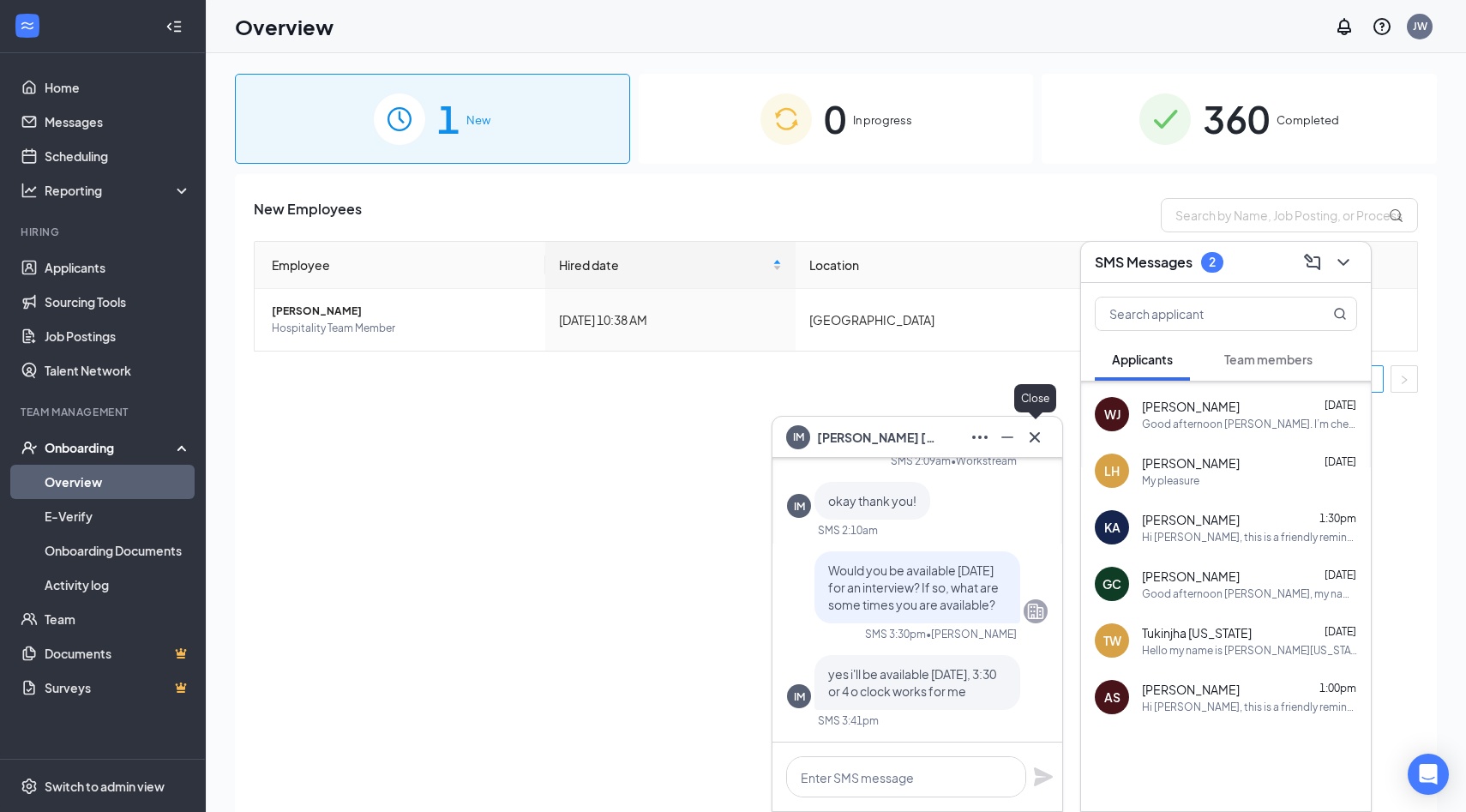
click at [1038, 444] on icon "Cross" at bounding box center [1035, 437] width 21 height 21
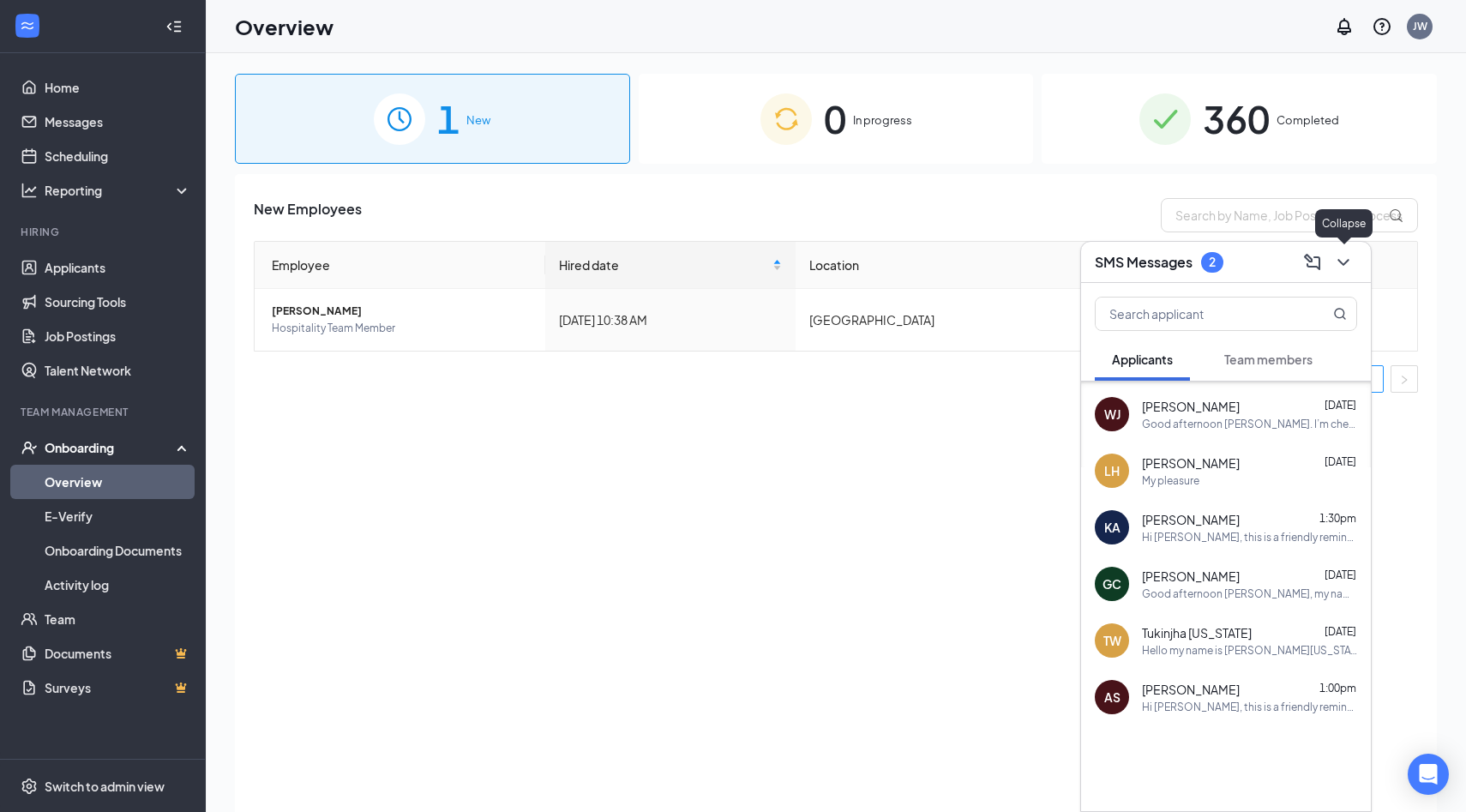
click at [1347, 266] on icon "ChevronDown" at bounding box center [1342, 262] width 21 height 21
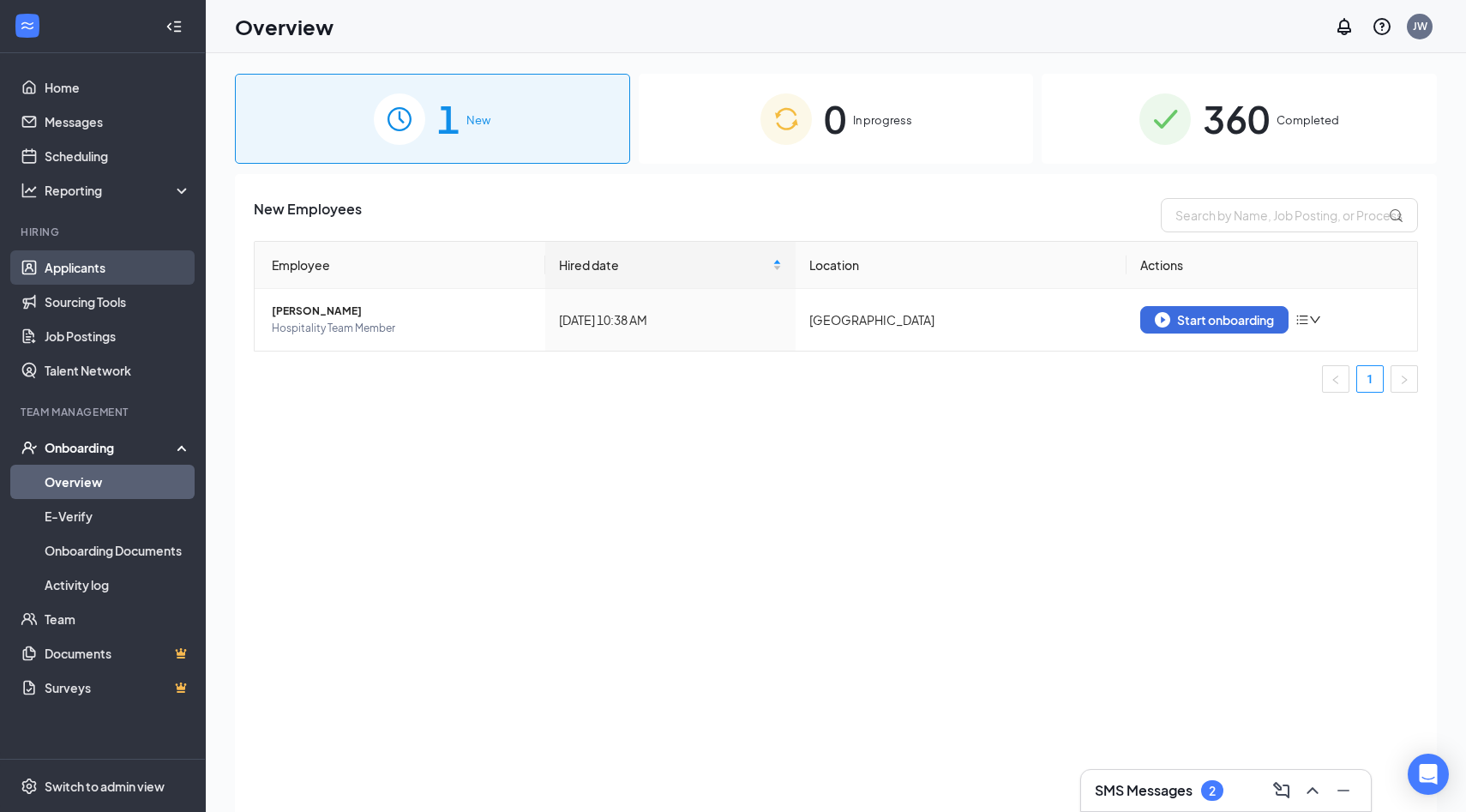
click at [114, 270] on link "Applicants" at bounding box center [118, 267] width 146 height 35
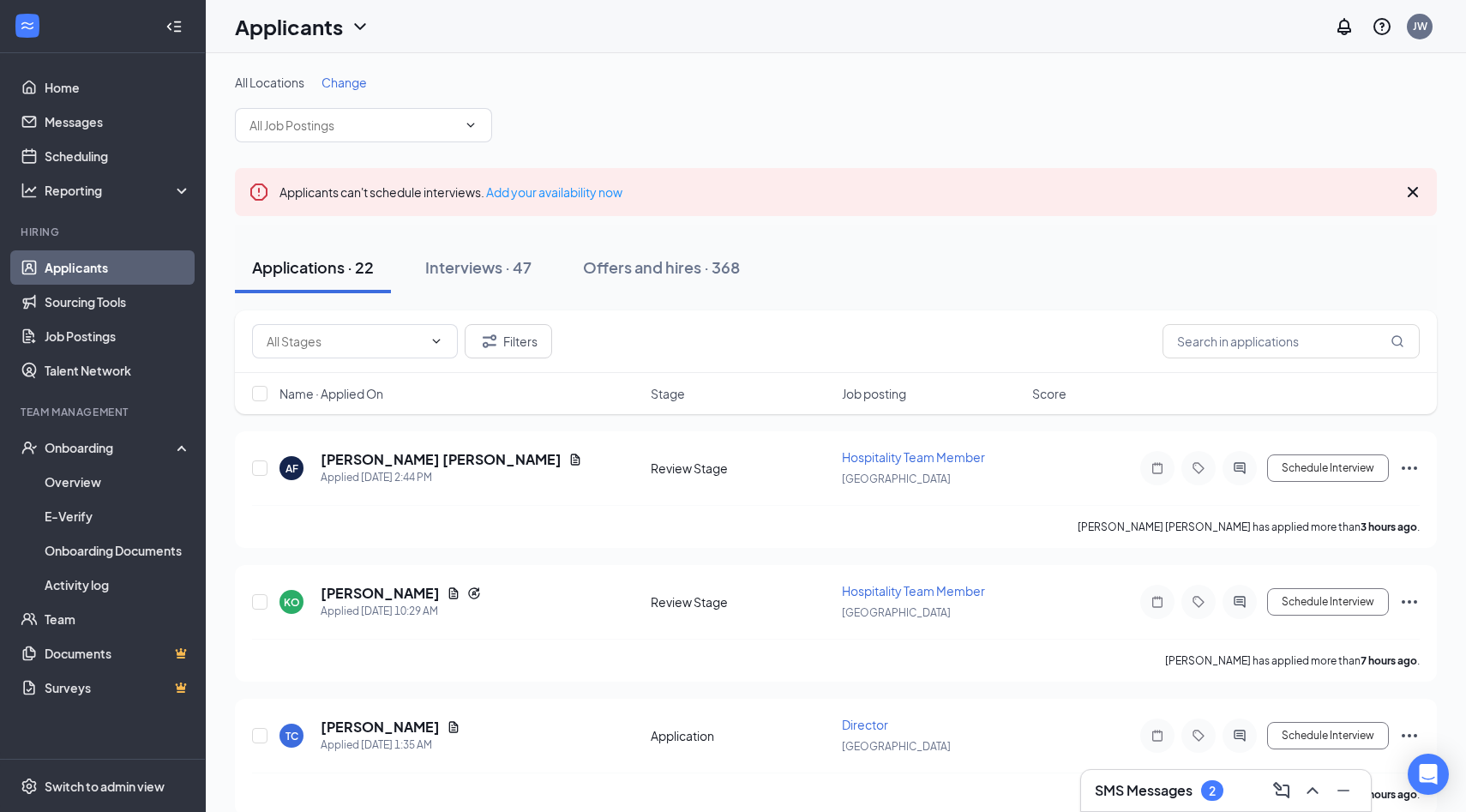
click at [408, 137] on span at bounding box center [363, 125] width 257 height 35
click at [396, 115] on span at bounding box center [363, 125] width 257 height 35
click at [473, 133] on span at bounding box center [363, 125] width 257 height 35
click at [449, 131] on input "text" at bounding box center [353, 125] width 208 height 19
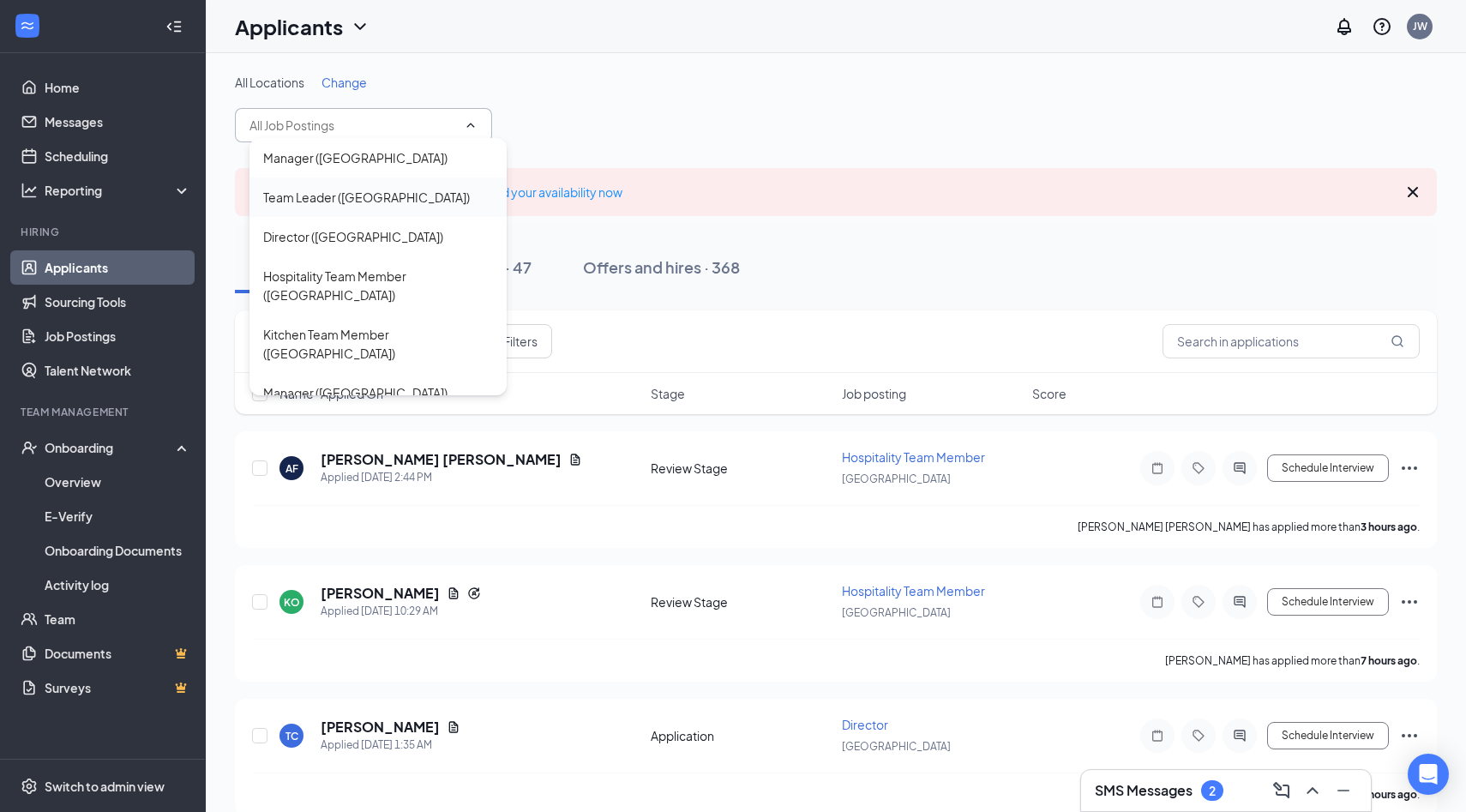
click at [367, 193] on div "Team Leader ([GEOGRAPHIC_DATA])" at bounding box center [366, 197] width 207 height 19
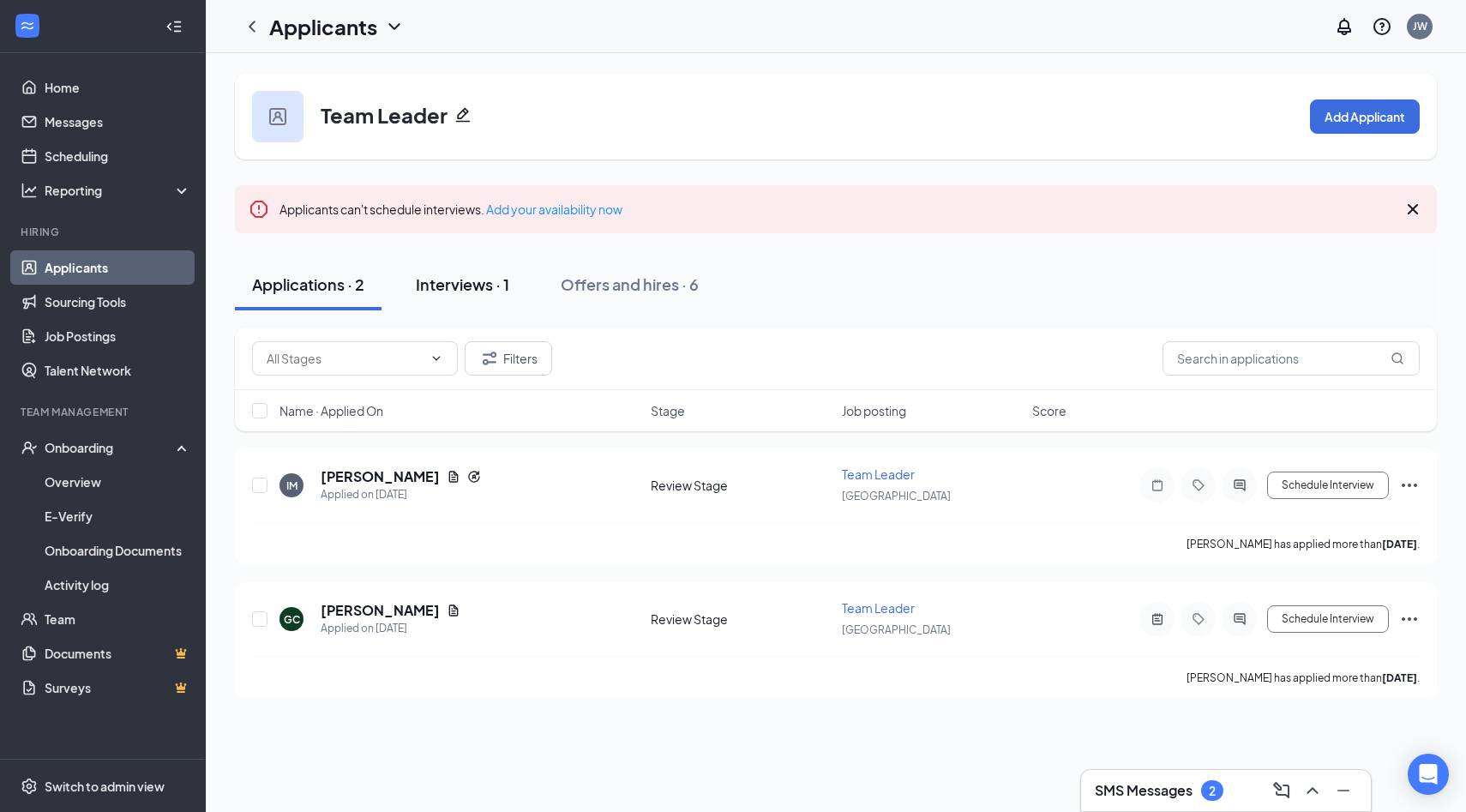
click at [466, 292] on div "Interviews · 1" at bounding box center [462, 284] width 93 height 22
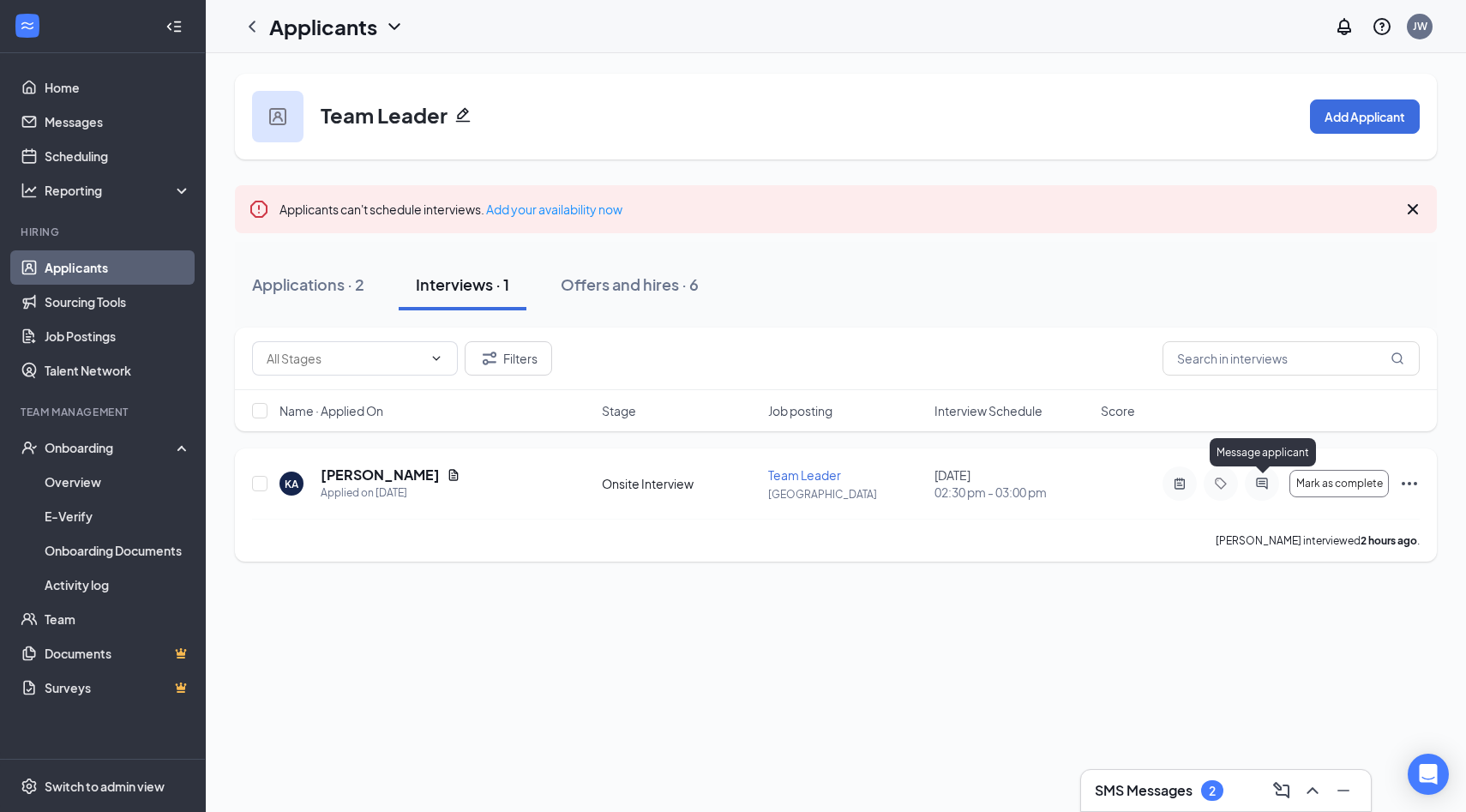
click at [1262, 489] on icon "ActiveChat" at bounding box center [1261, 484] width 21 height 14
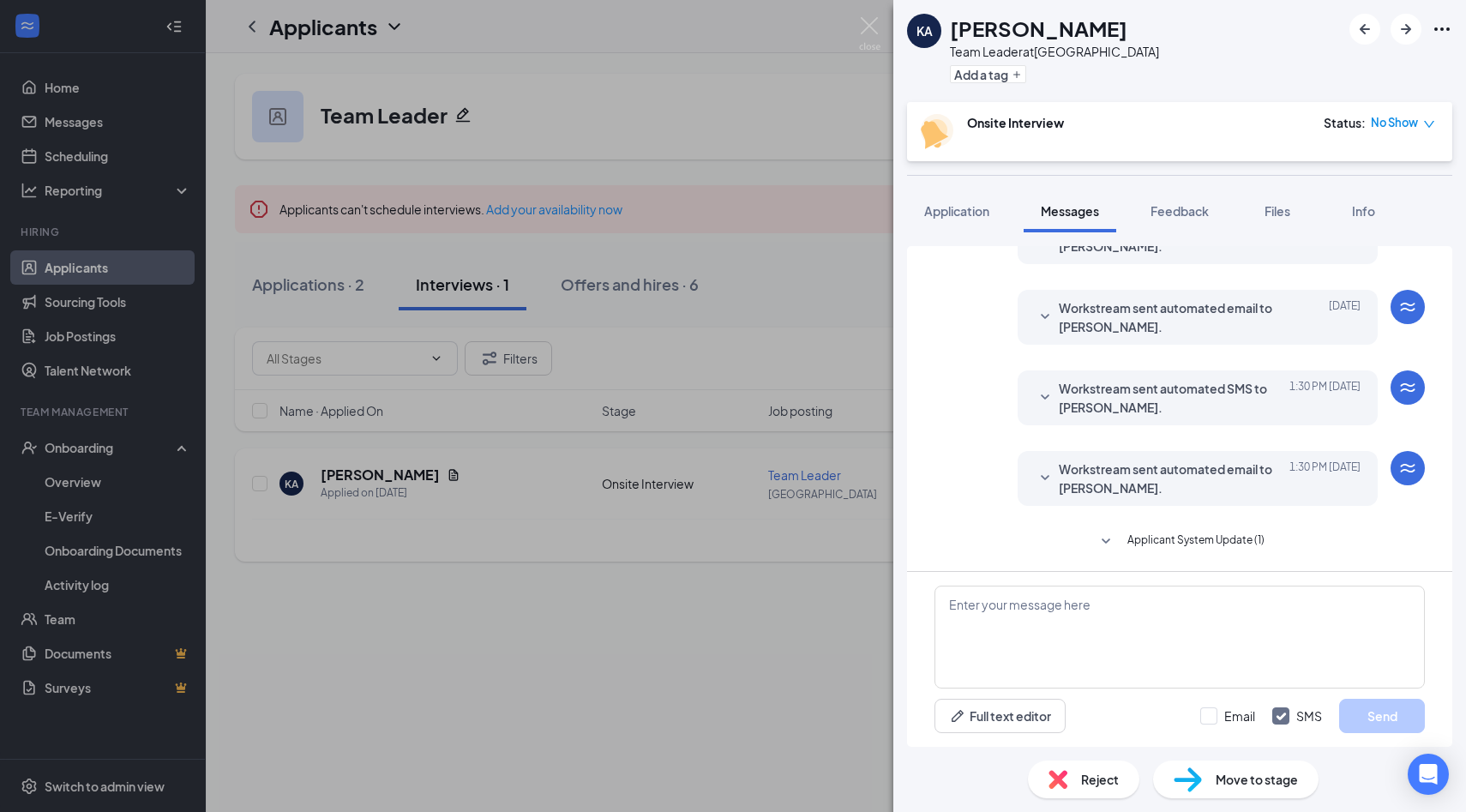
scroll to position [406, 0]
click at [1398, 126] on span "No Show" at bounding box center [1395, 122] width 47 height 17
click at [1430, 126] on icon "down" at bounding box center [1428, 125] width 12 height 12
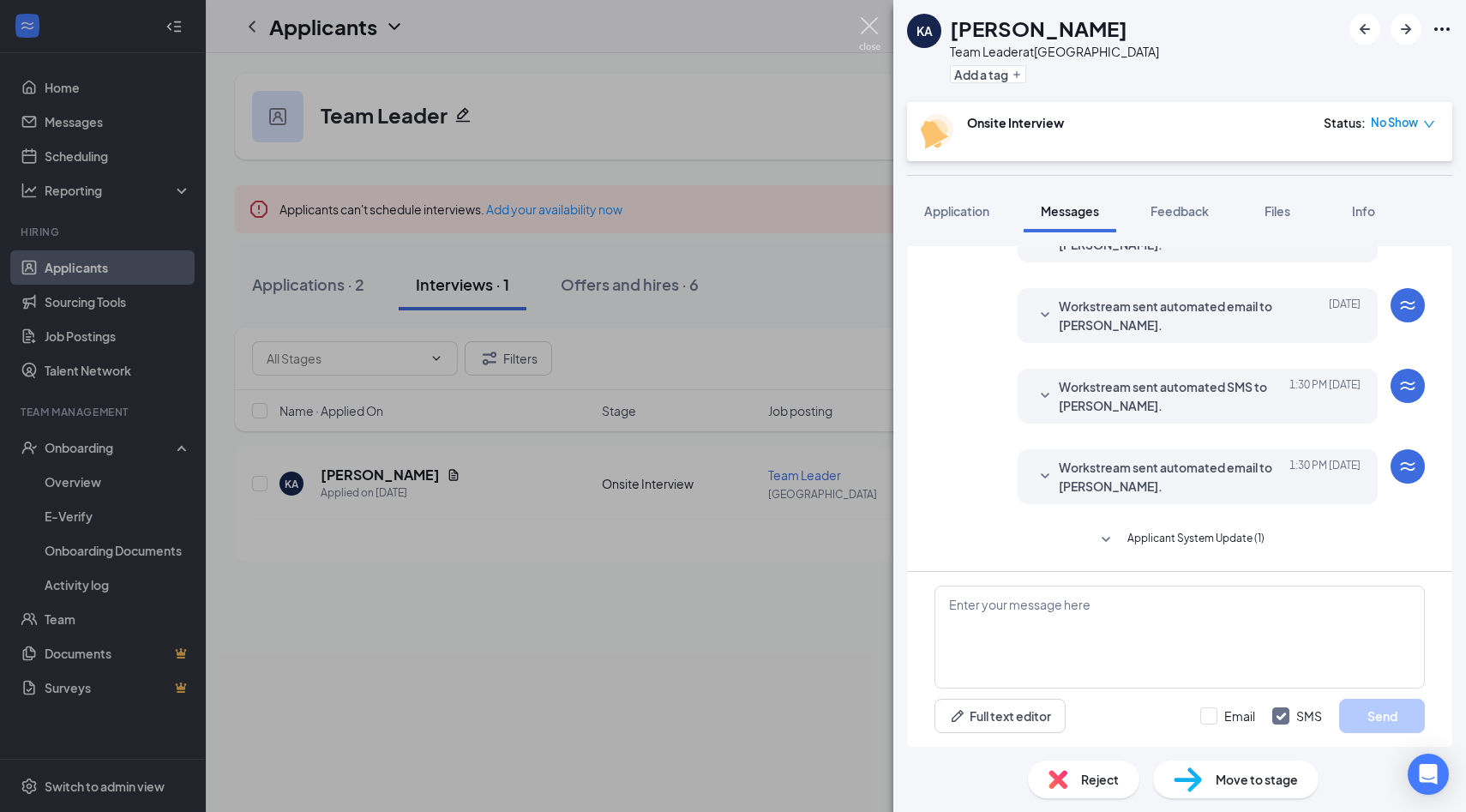
click at [867, 37] on img at bounding box center [870, 34] width 22 height 34
